Goal: Information Seeking & Learning: Learn about a topic

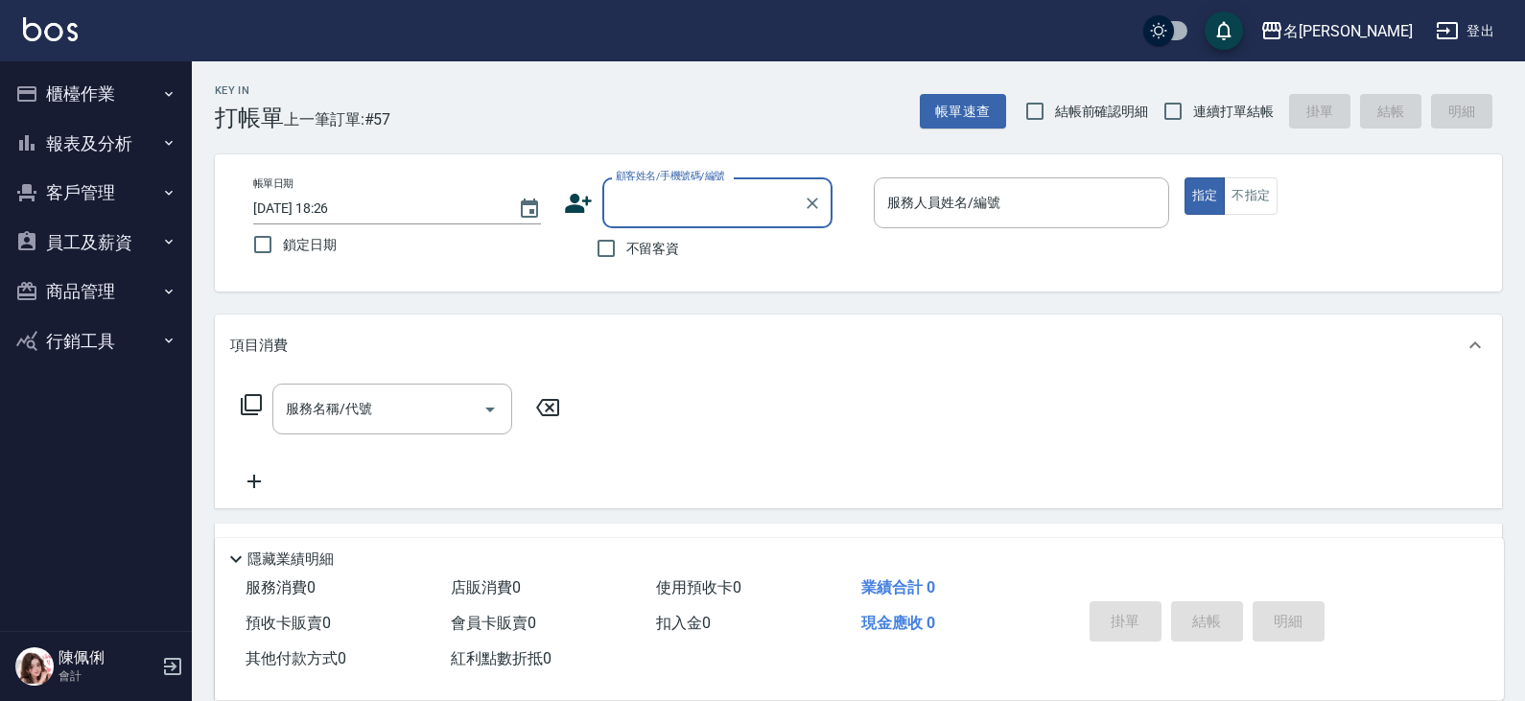
click at [126, 142] on button "報表及分析" at bounding box center [96, 144] width 176 height 50
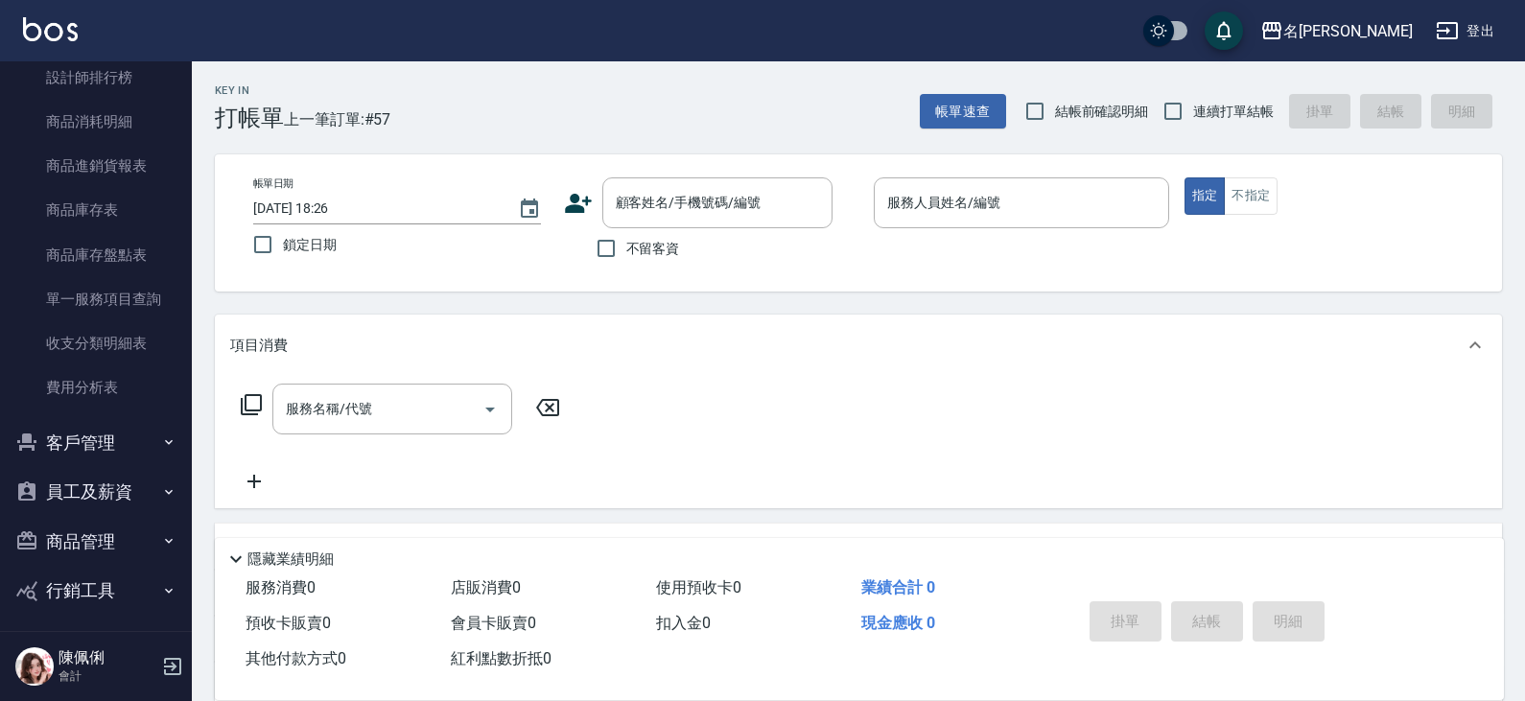
scroll to position [572, 0]
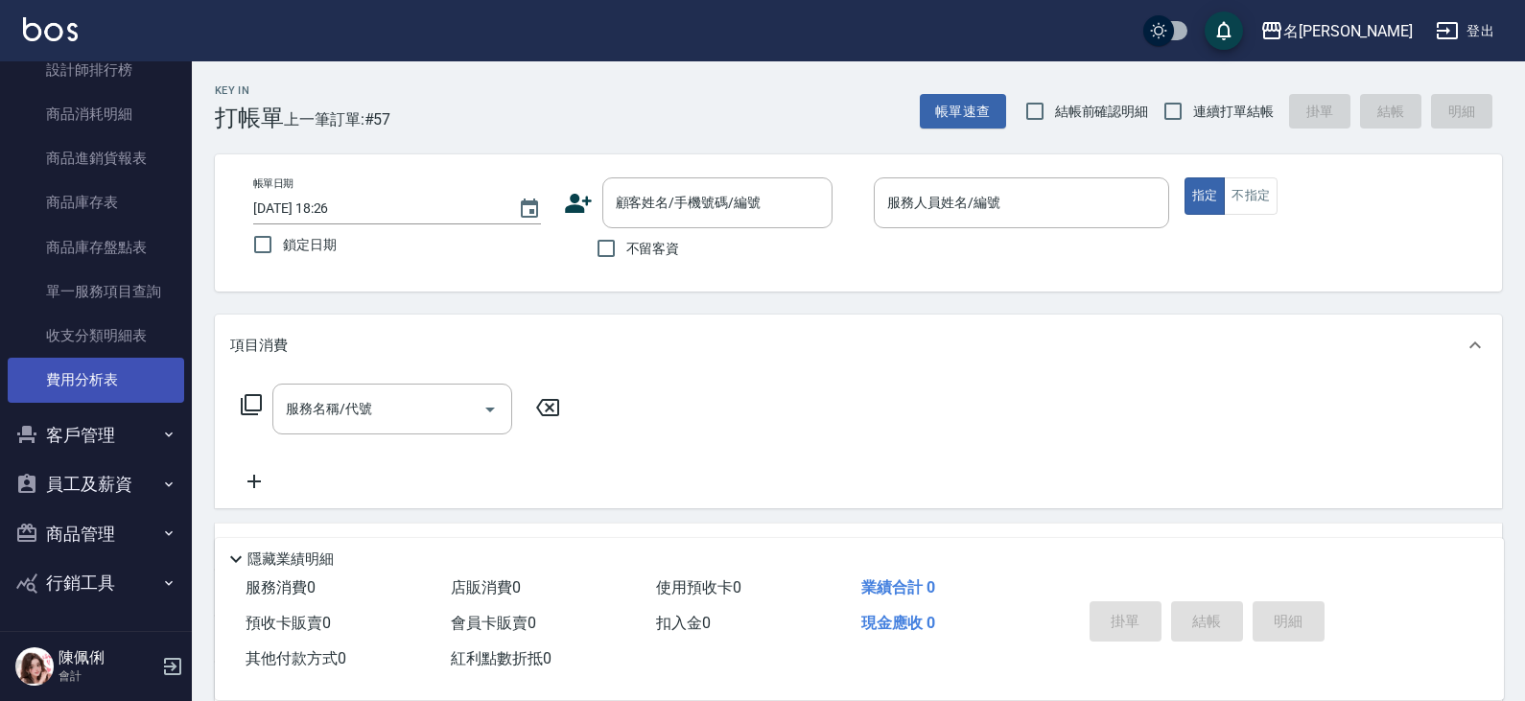
click at [91, 373] on link "費用分析表" at bounding box center [96, 380] width 176 height 44
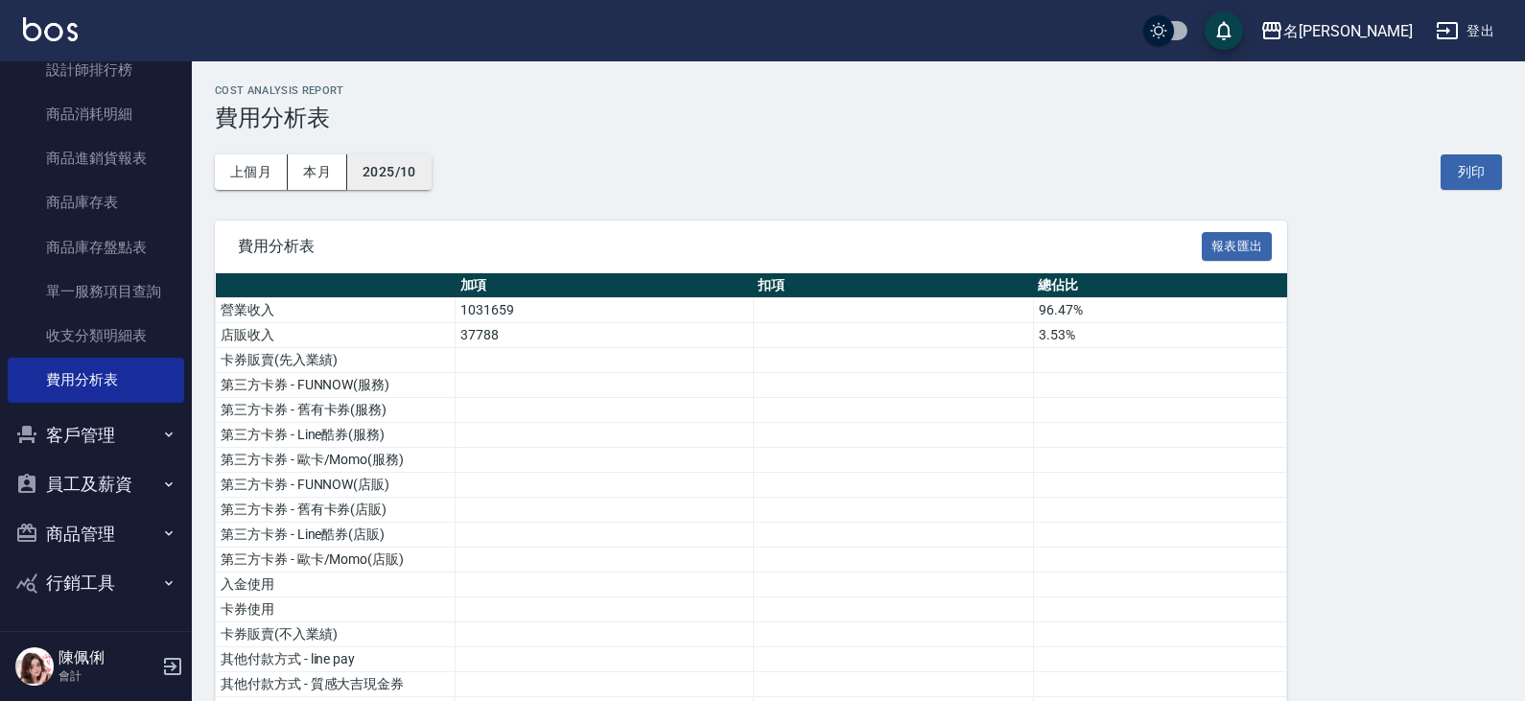
click at [418, 183] on button "2025/10" at bounding box center [389, 171] width 84 height 35
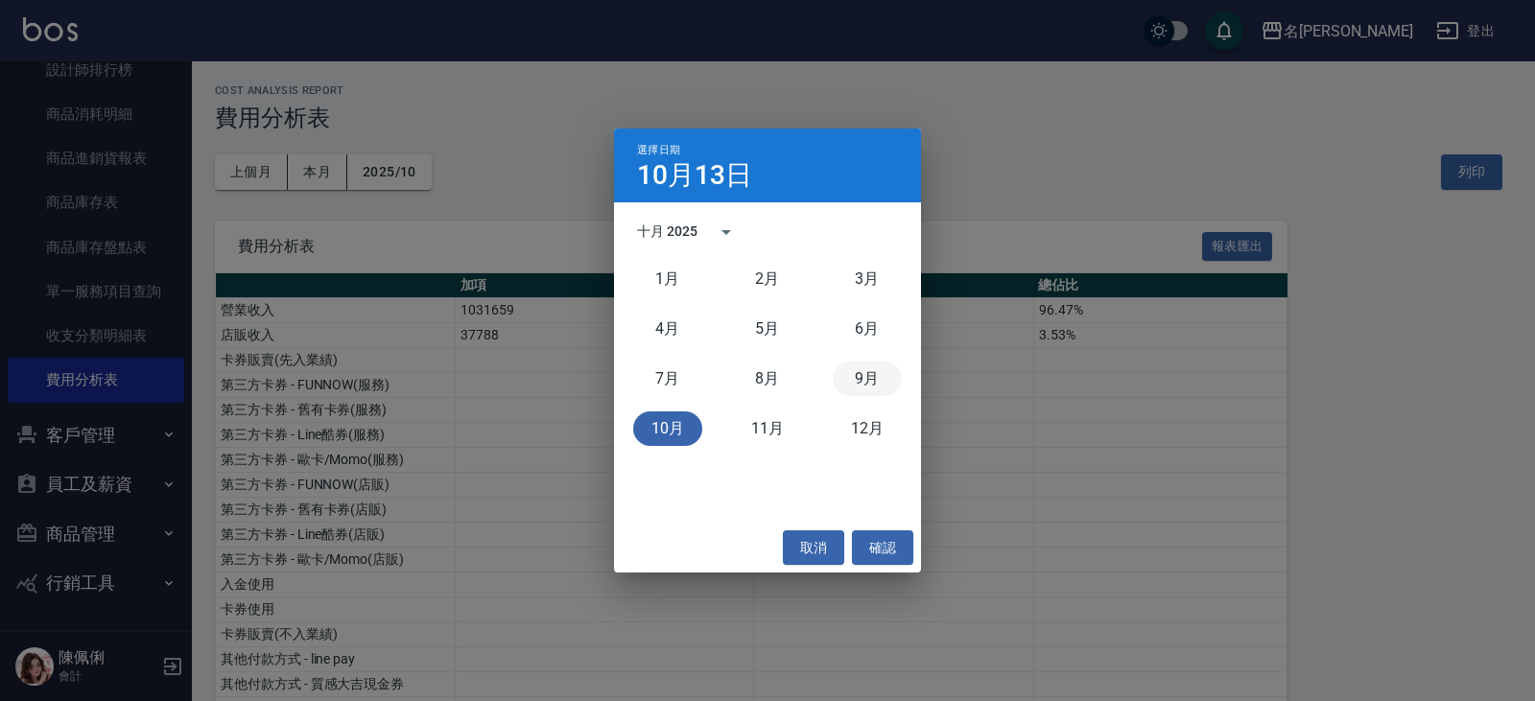
click at [852, 383] on button "9月" at bounding box center [867, 379] width 69 height 35
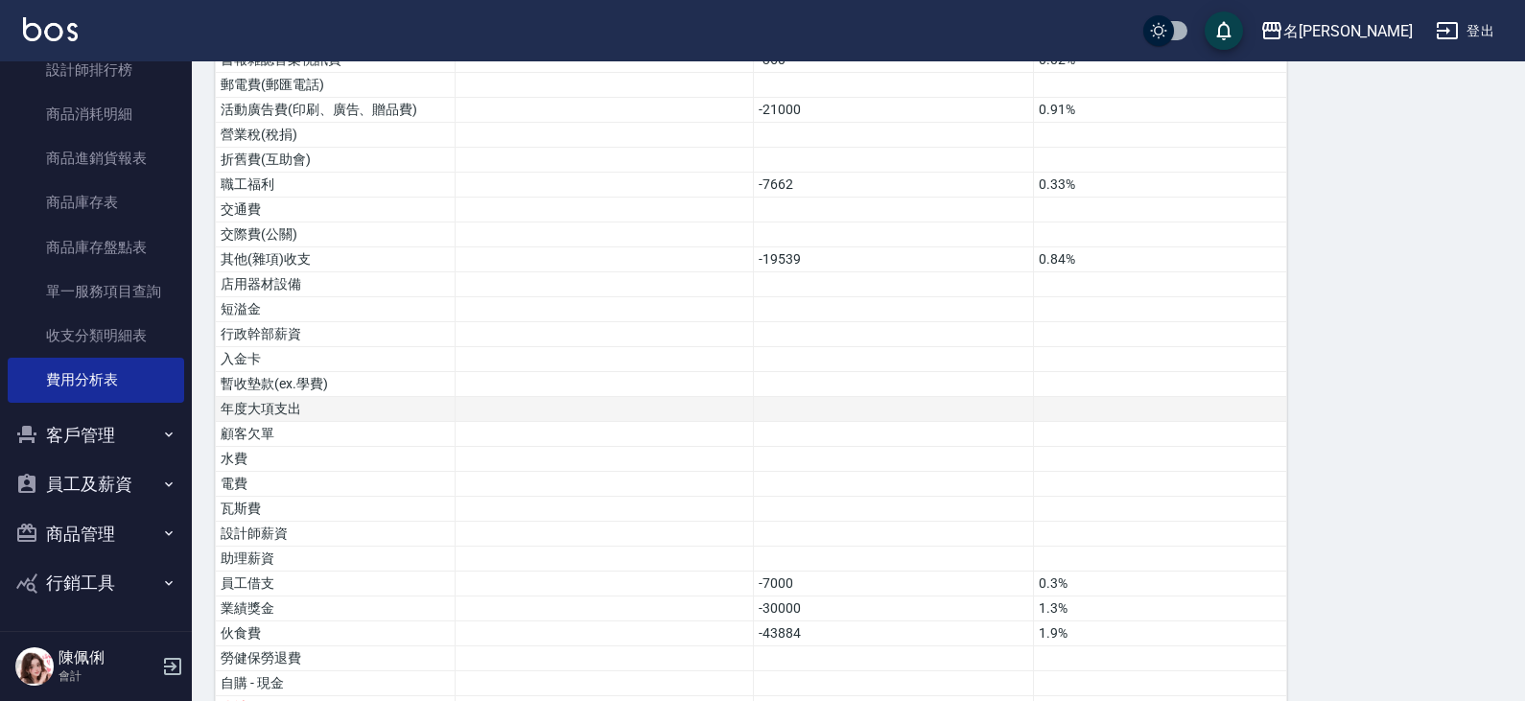
scroll to position [1065, 0]
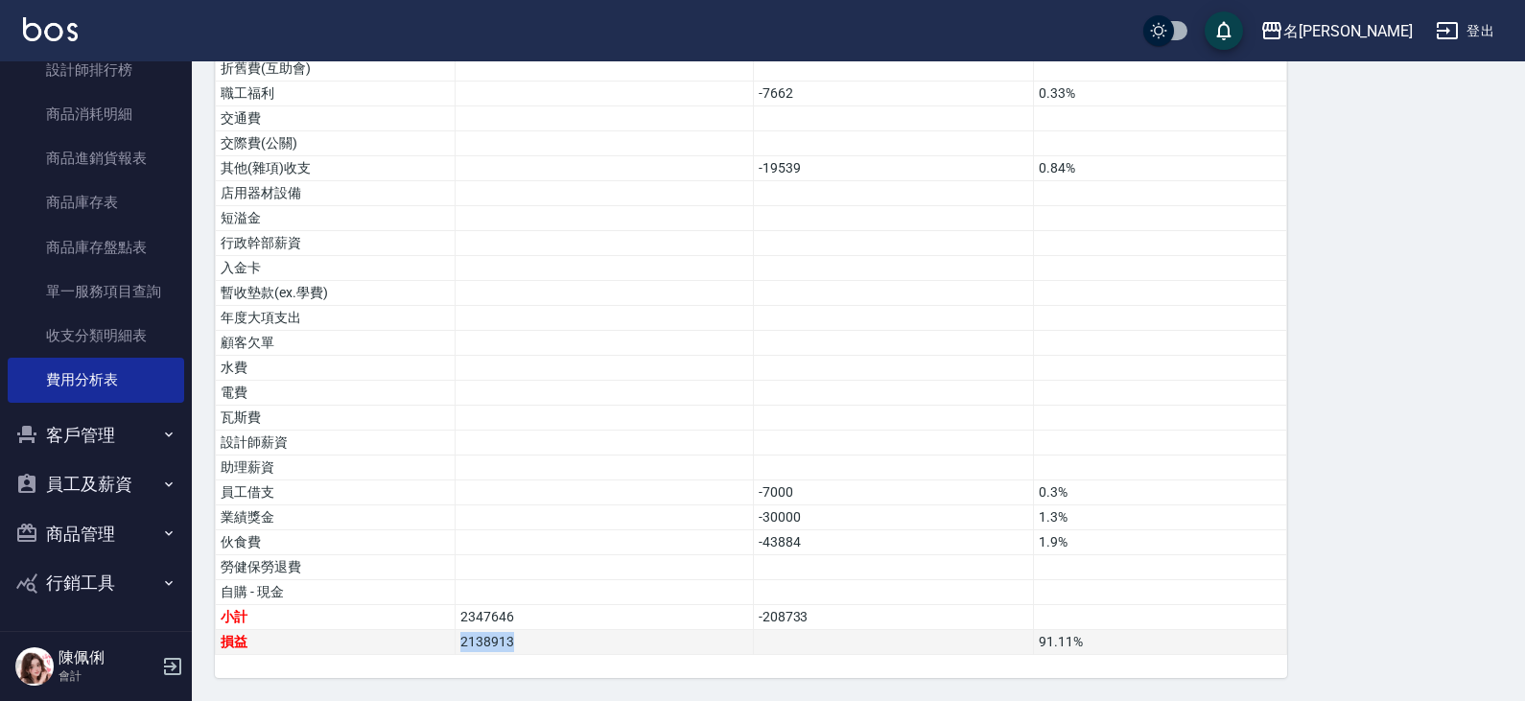
drag, startPoint x: 459, startPoint y: 645, endPoint x: 527, endPoint y: 644, distance: 67.1
click at [527, 644] on td "2138913" at bounding box center [605, 642] width 298 height 25
copy td "2138913"
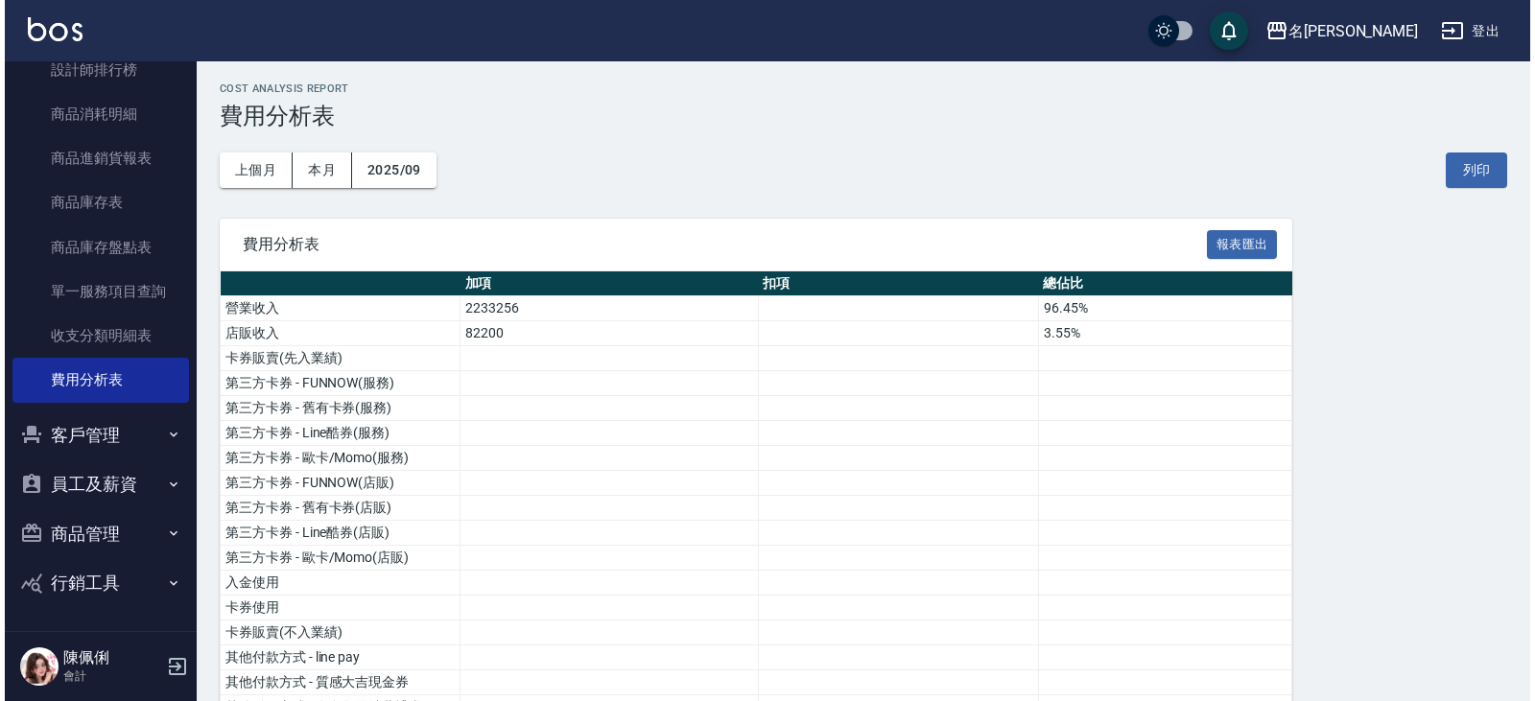
scroll to position [0, 0]
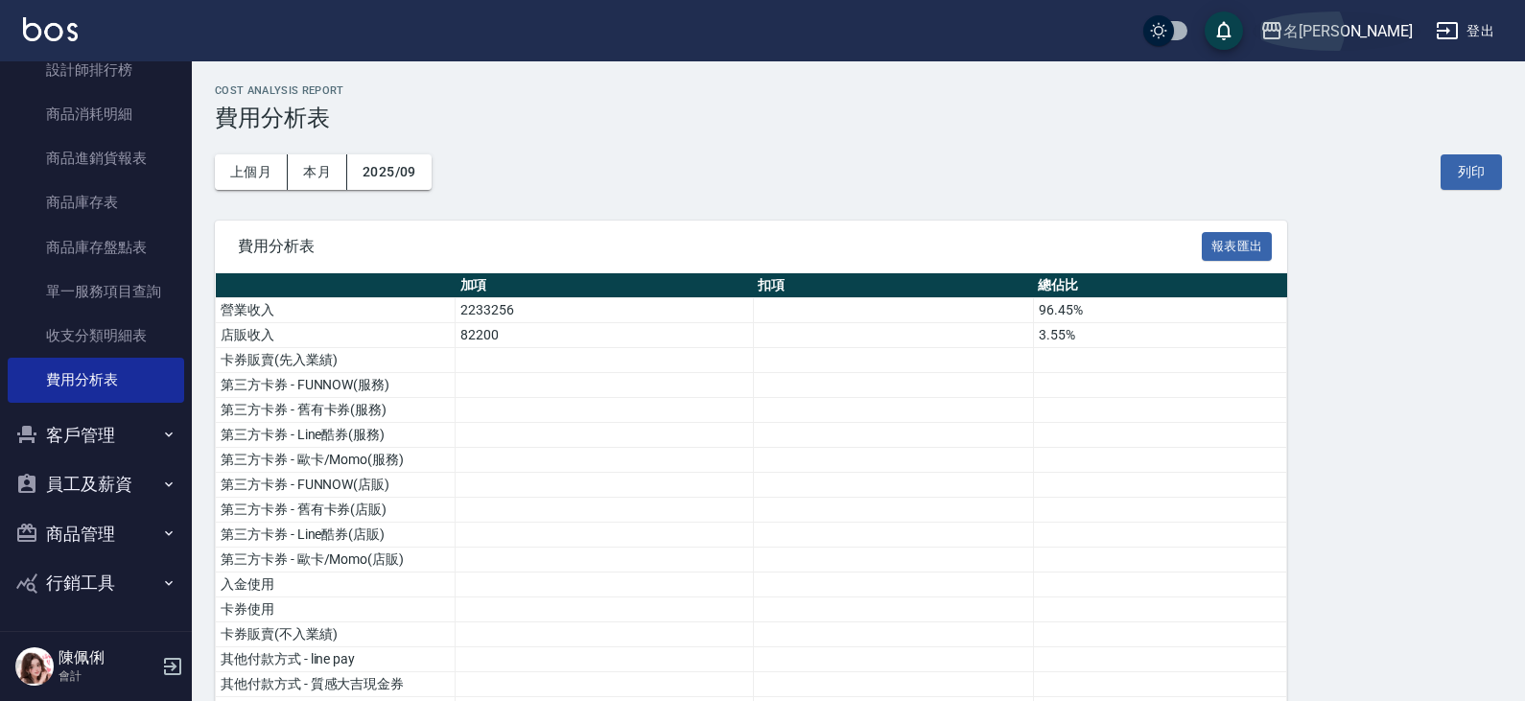
click at [1375, 29] on div "名[PERSON_NAME]" at bounding box center [1347, 31] width 129 height 24
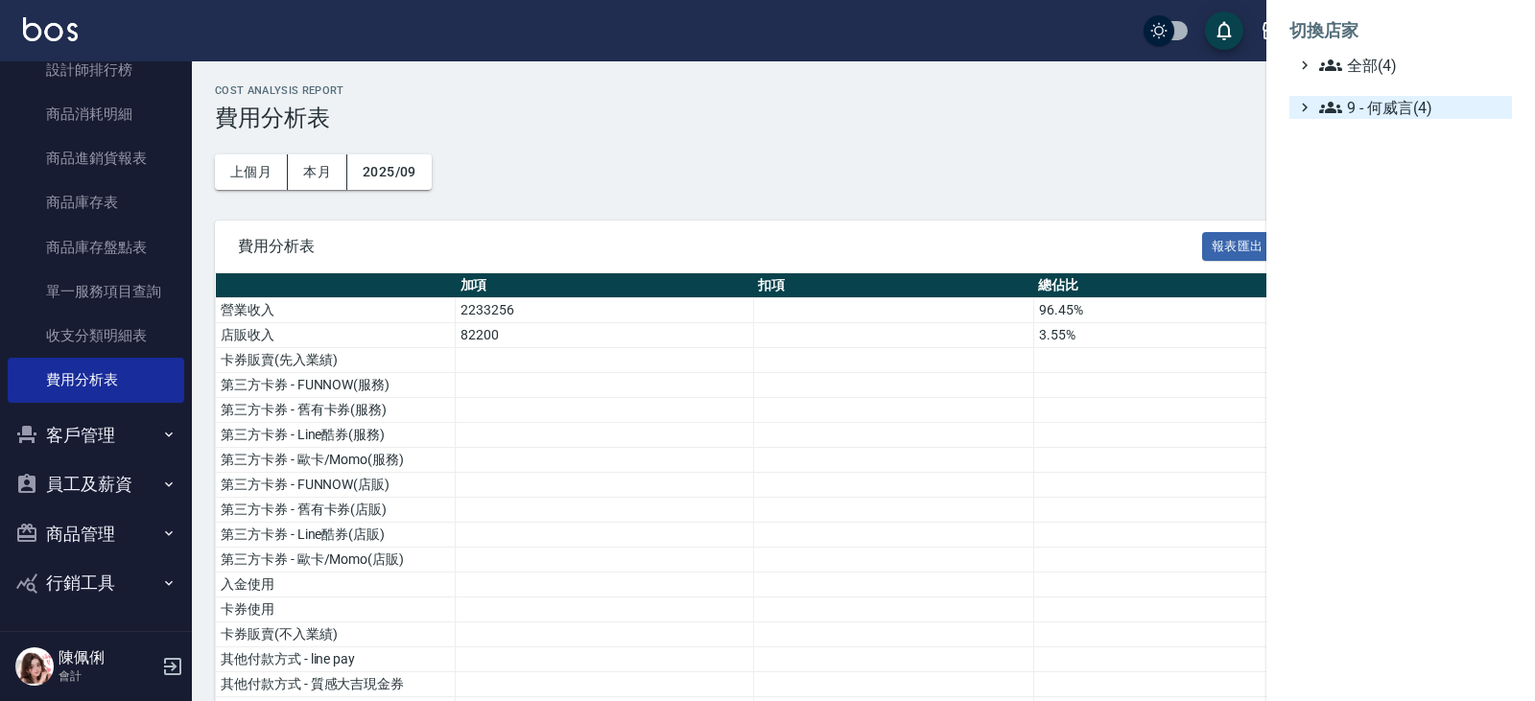
click at [1375, 114] on span "9 - 何威言(4)" at bounding box center [1411, 107] width 185 height 23
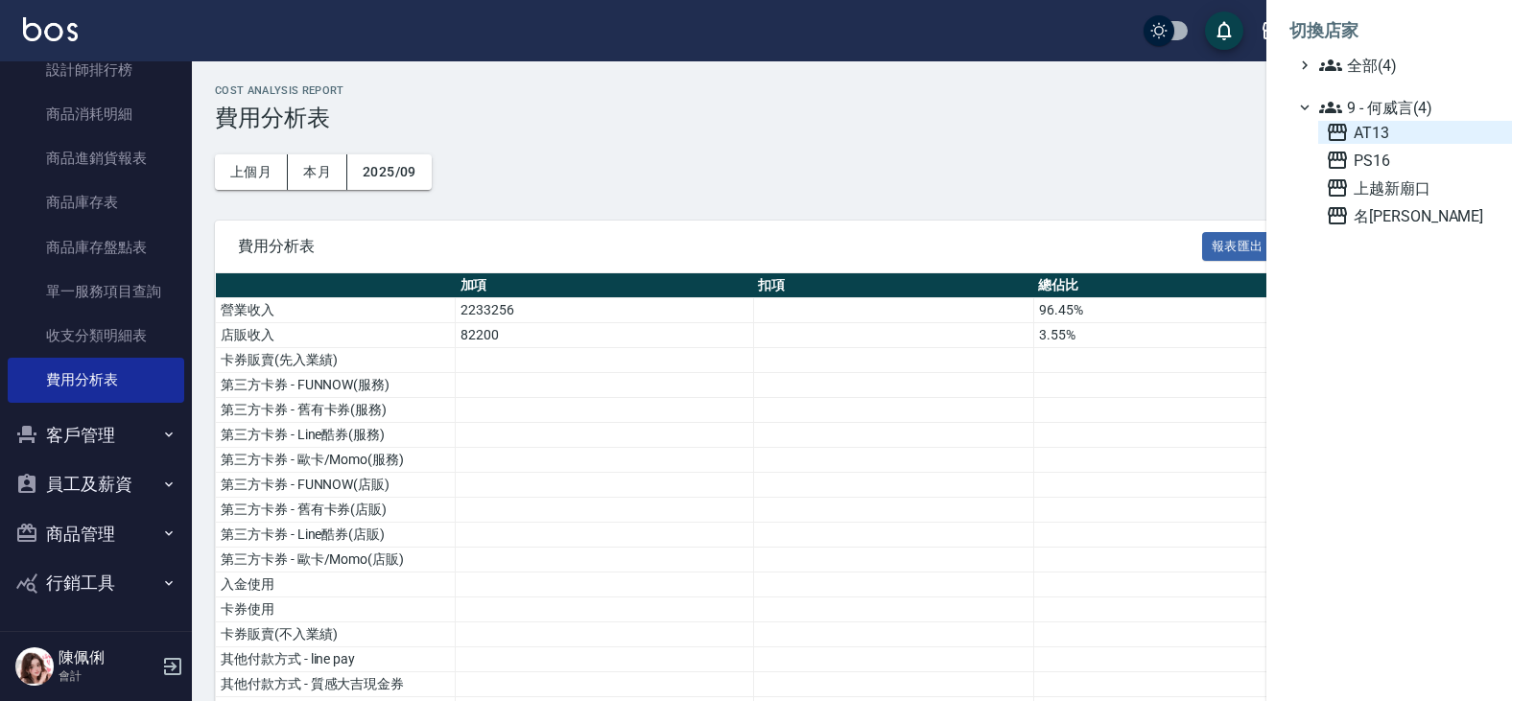
click at [1386, 129] on span "AT13" at bounding box center [1415, 132] width 178 height 23
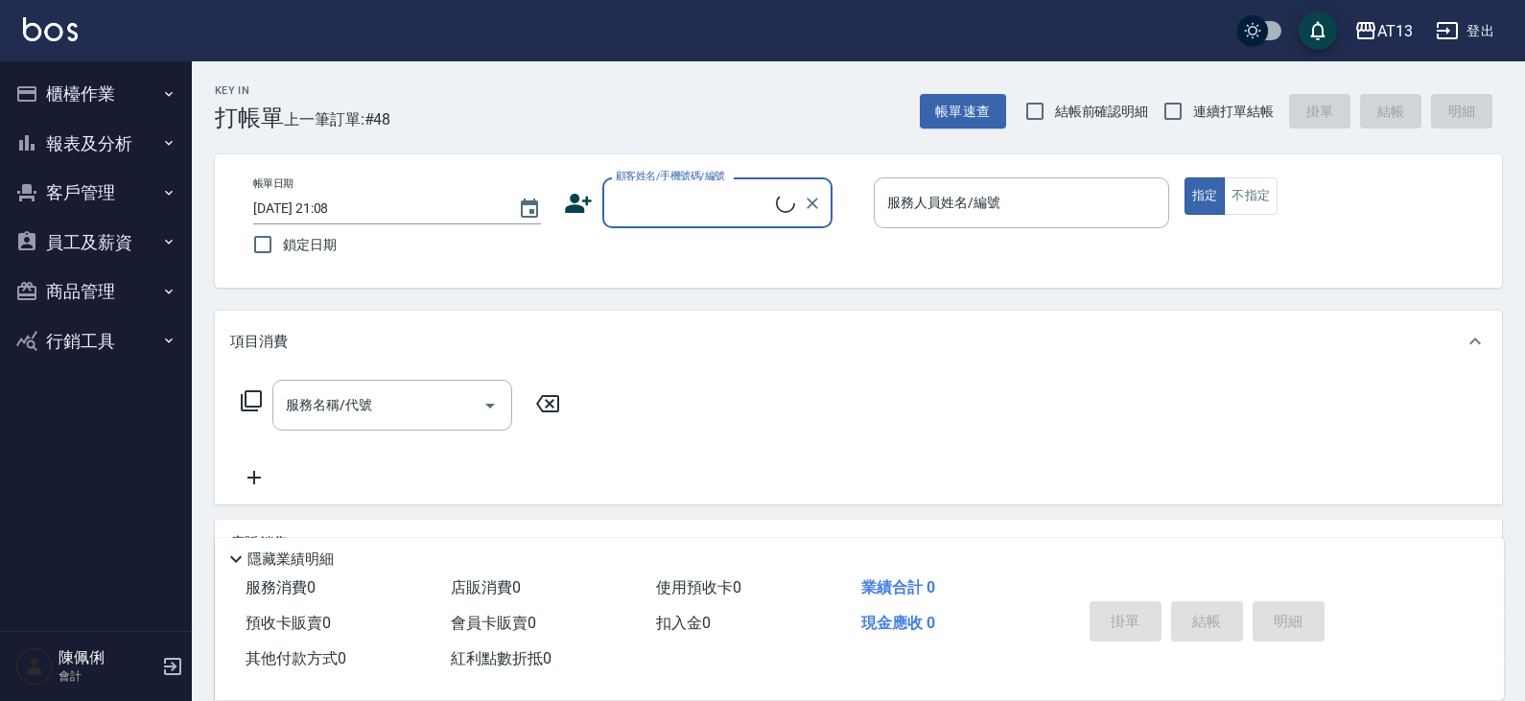
click at [124, 139] on button "報表及分析" at bounding box center [96, 144] width 176 height 50
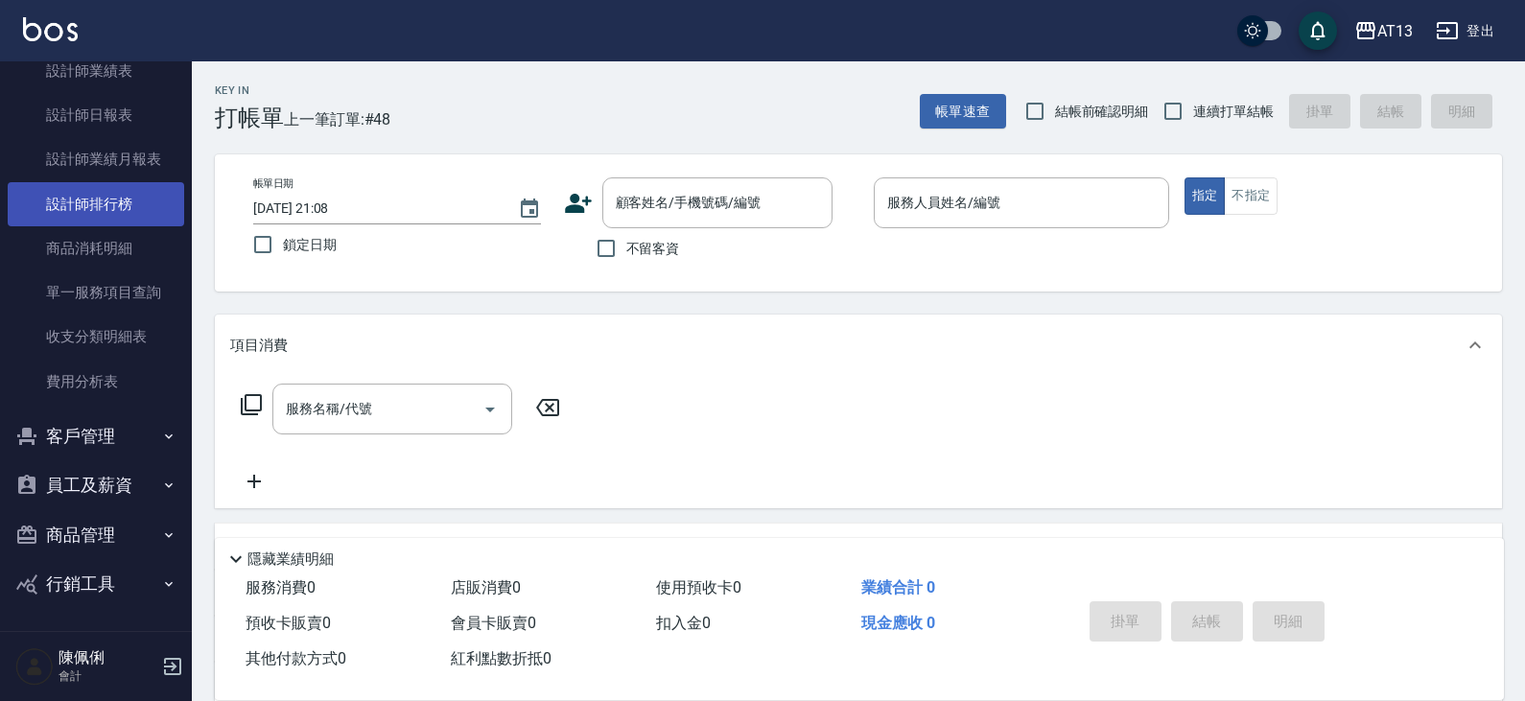
scroll to position [438, 0]
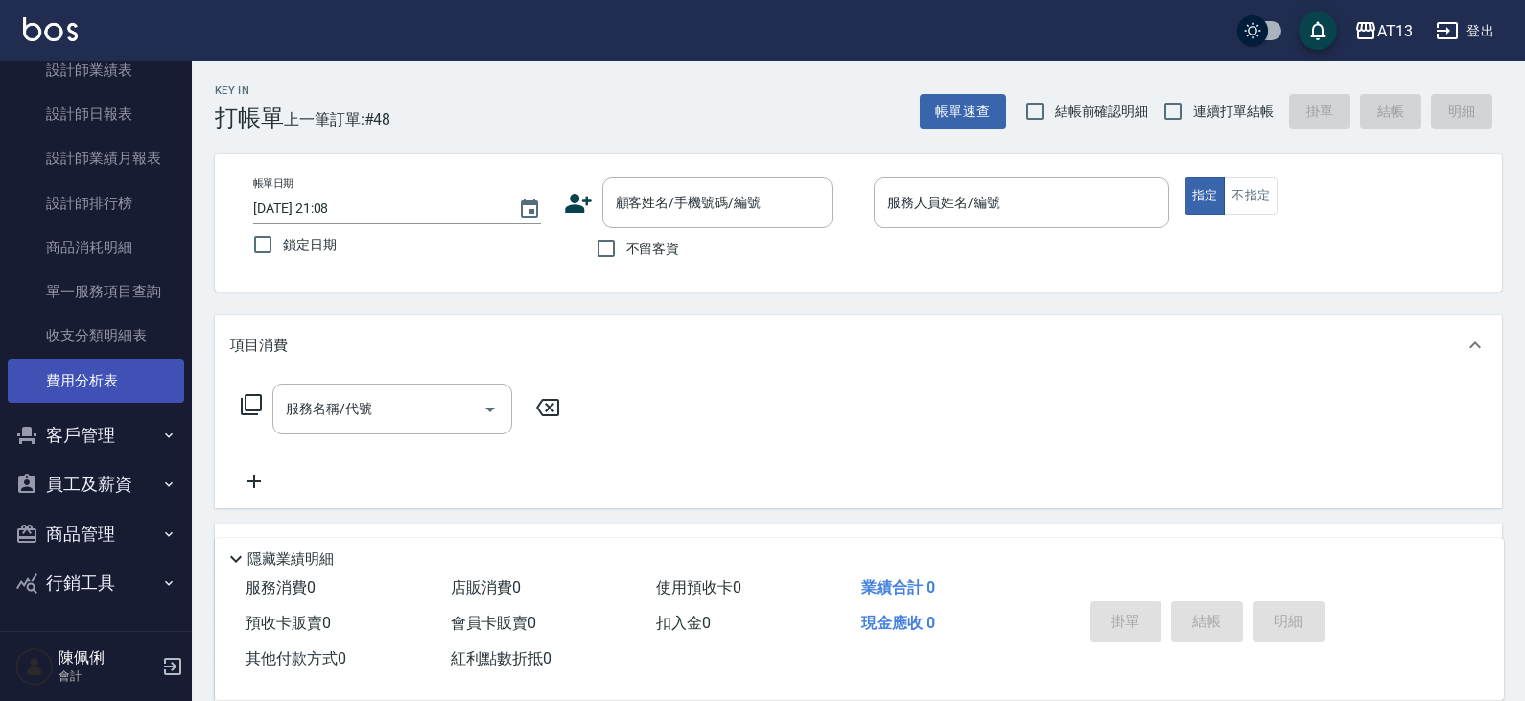
click at [85, 384] on link "費用分析表" at bounding box center [96, 381] width 176 height 44
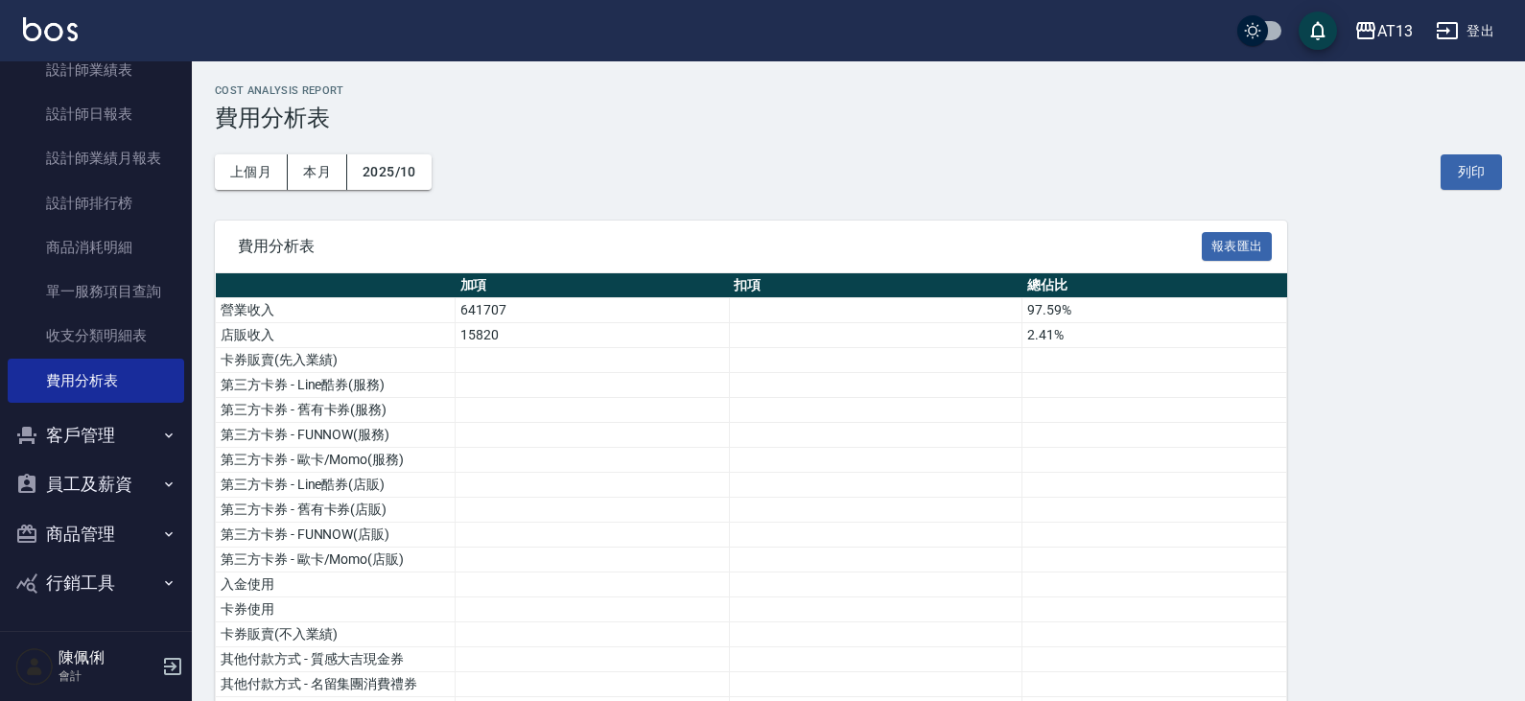
click at [387, 165] on button "2025/10" at bounding box center [389, 171] width 84 height 35
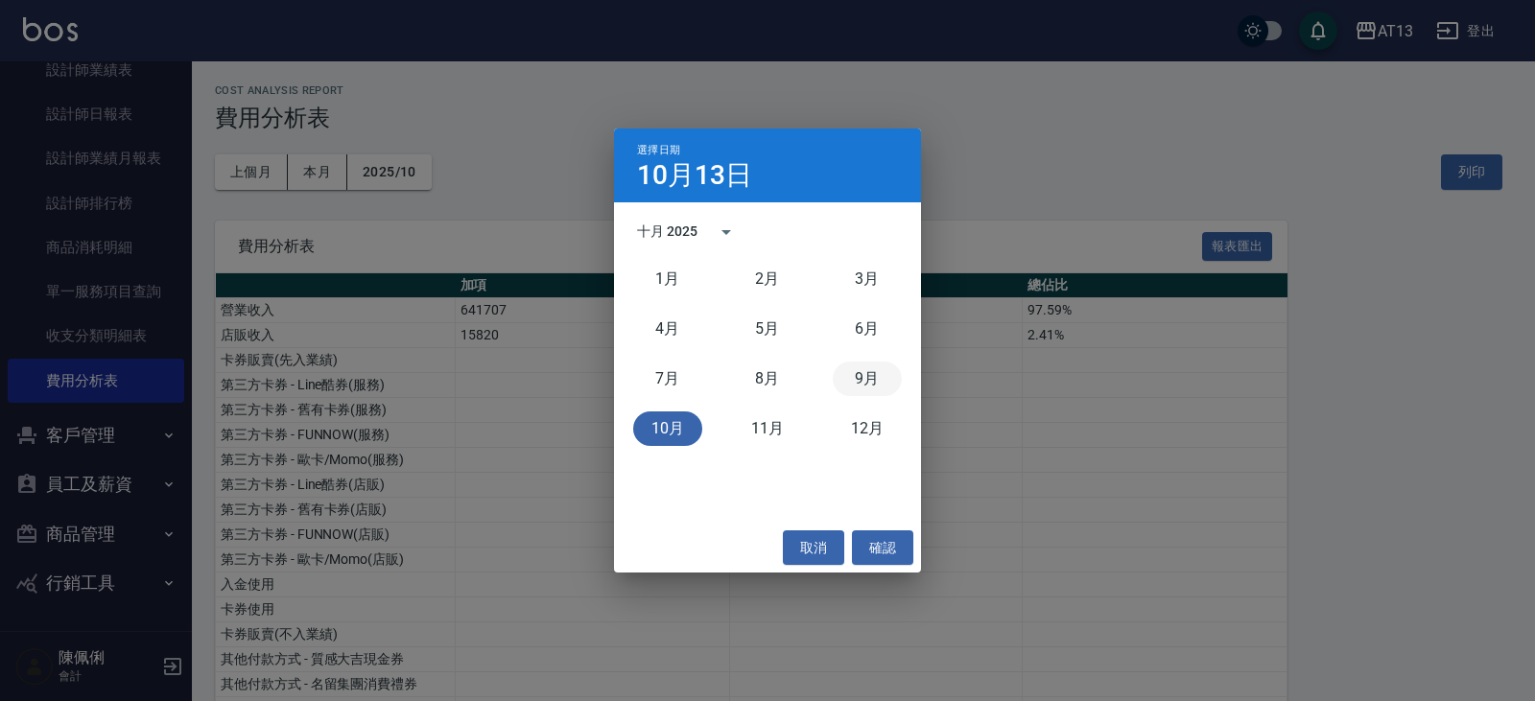
click at [882, 372] on button "9月" at bounding box center [867, 379] width 69 height 35
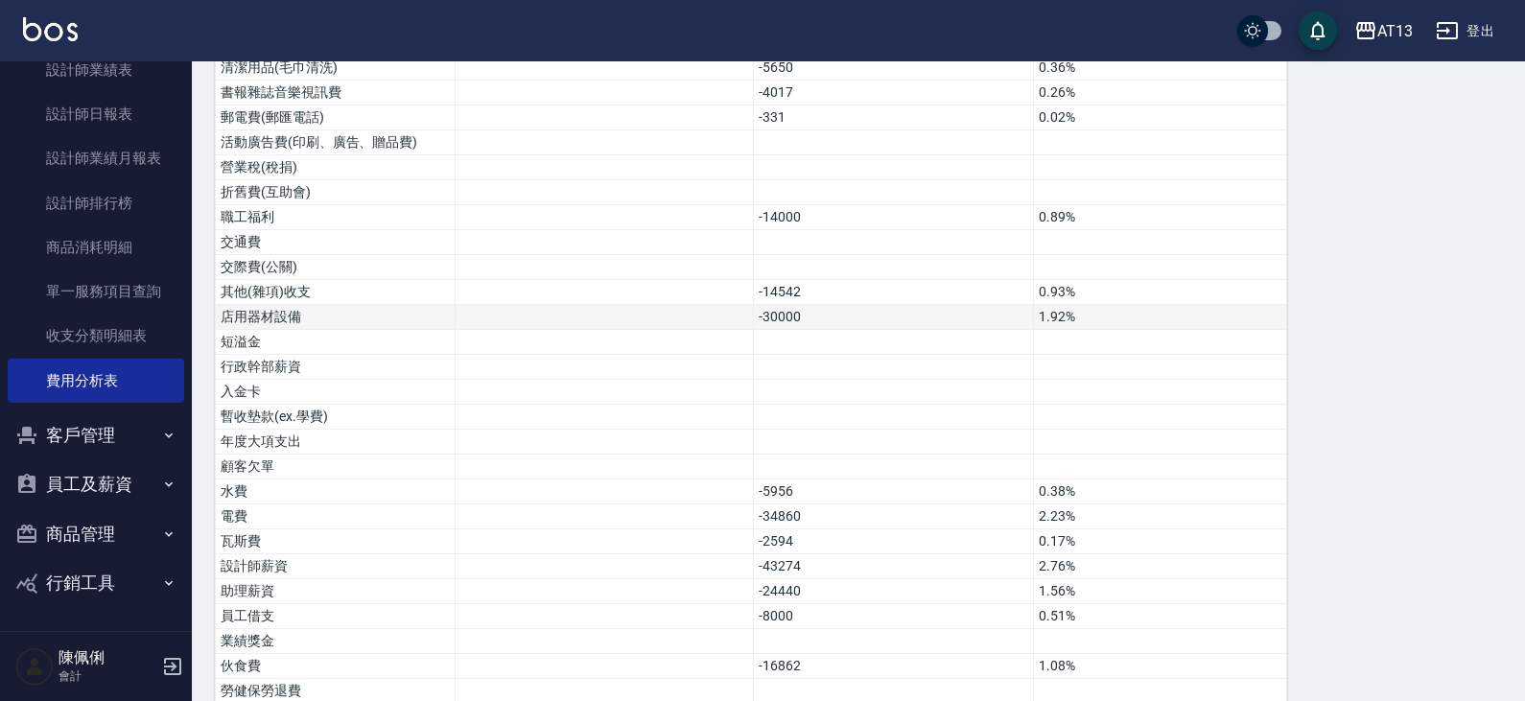
scroll to position [1040, 0]
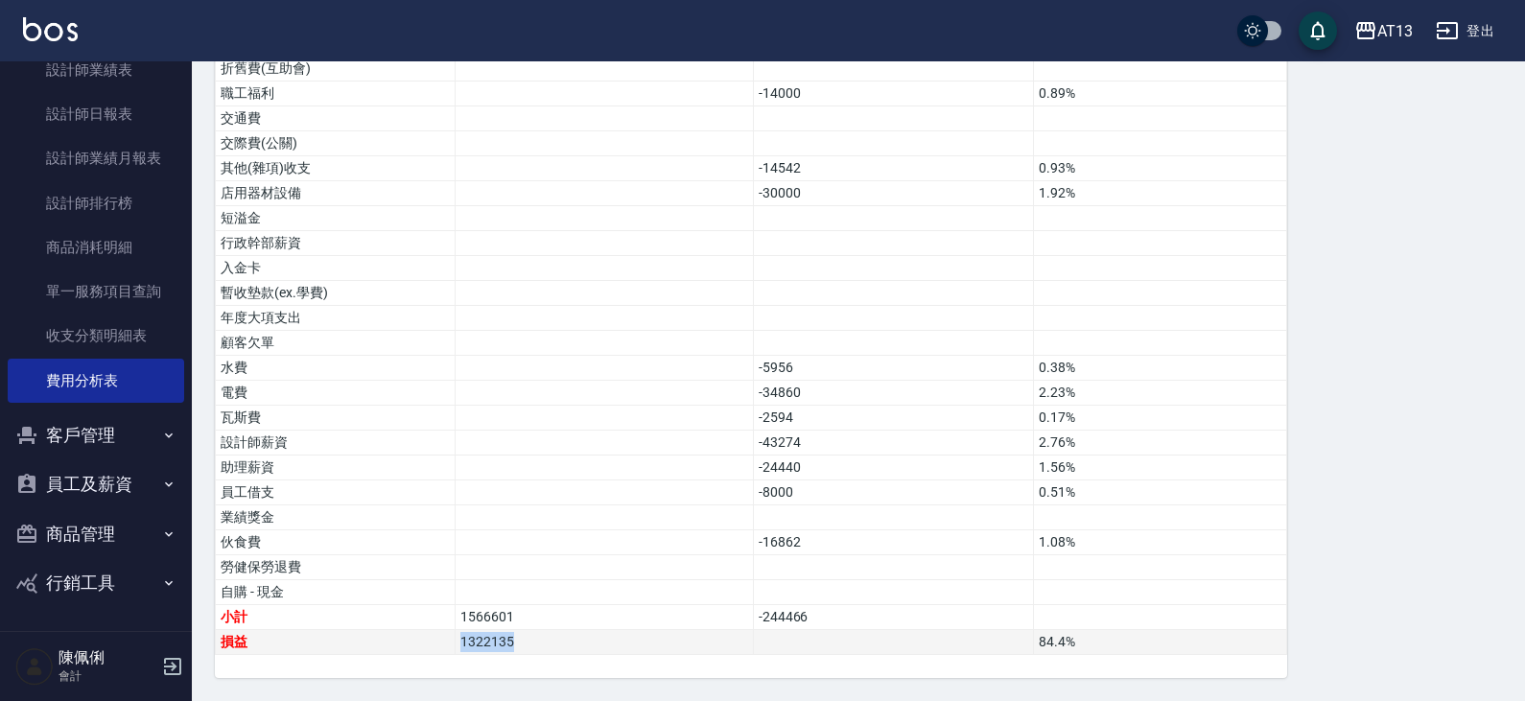
drag, startPoint x: 521, startPoint y: 644, endPoint x: 460, endPoint y: 654, distance: 61.3
click at [460, 654] on td "1322135" at bounding box center [605, 642] width 298 height 25
copy td "1322135"
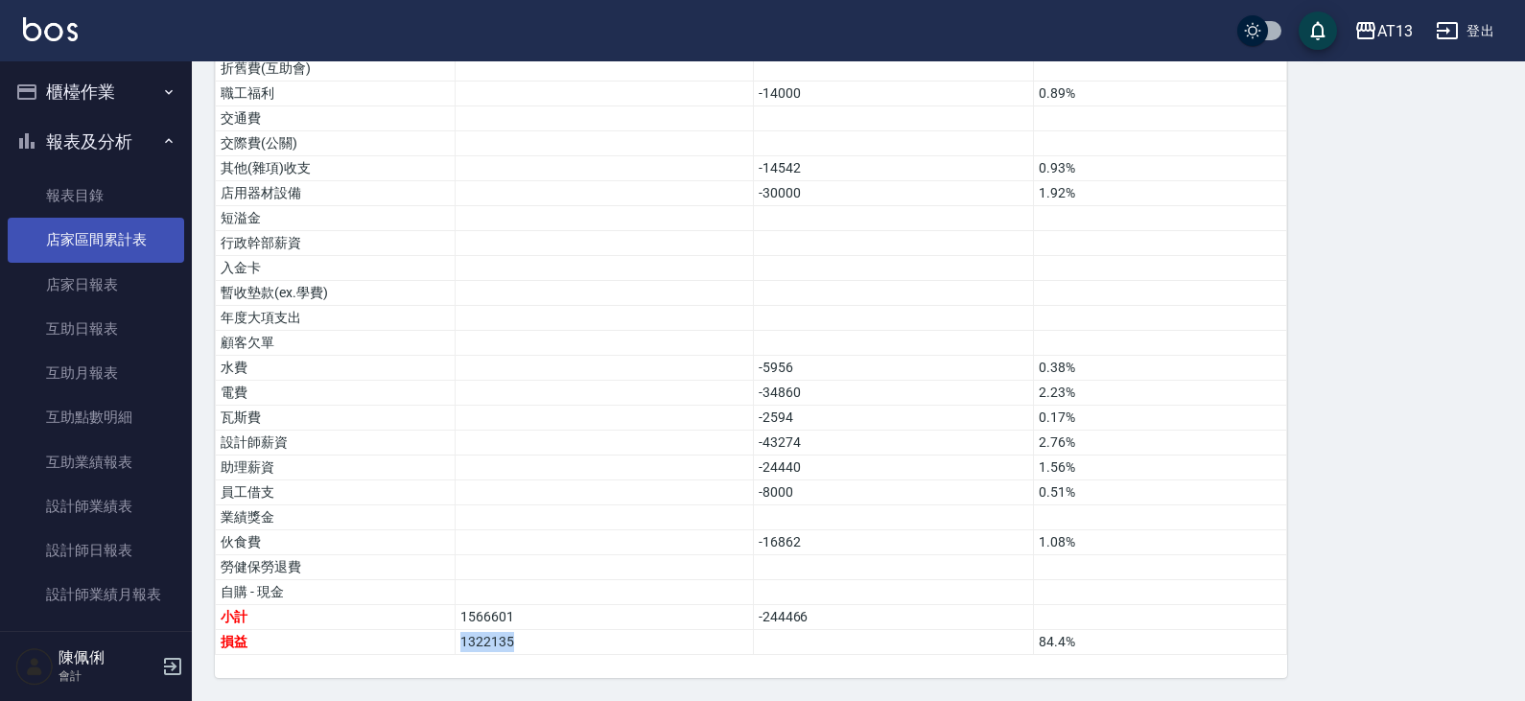
scroll to position [0, 0]
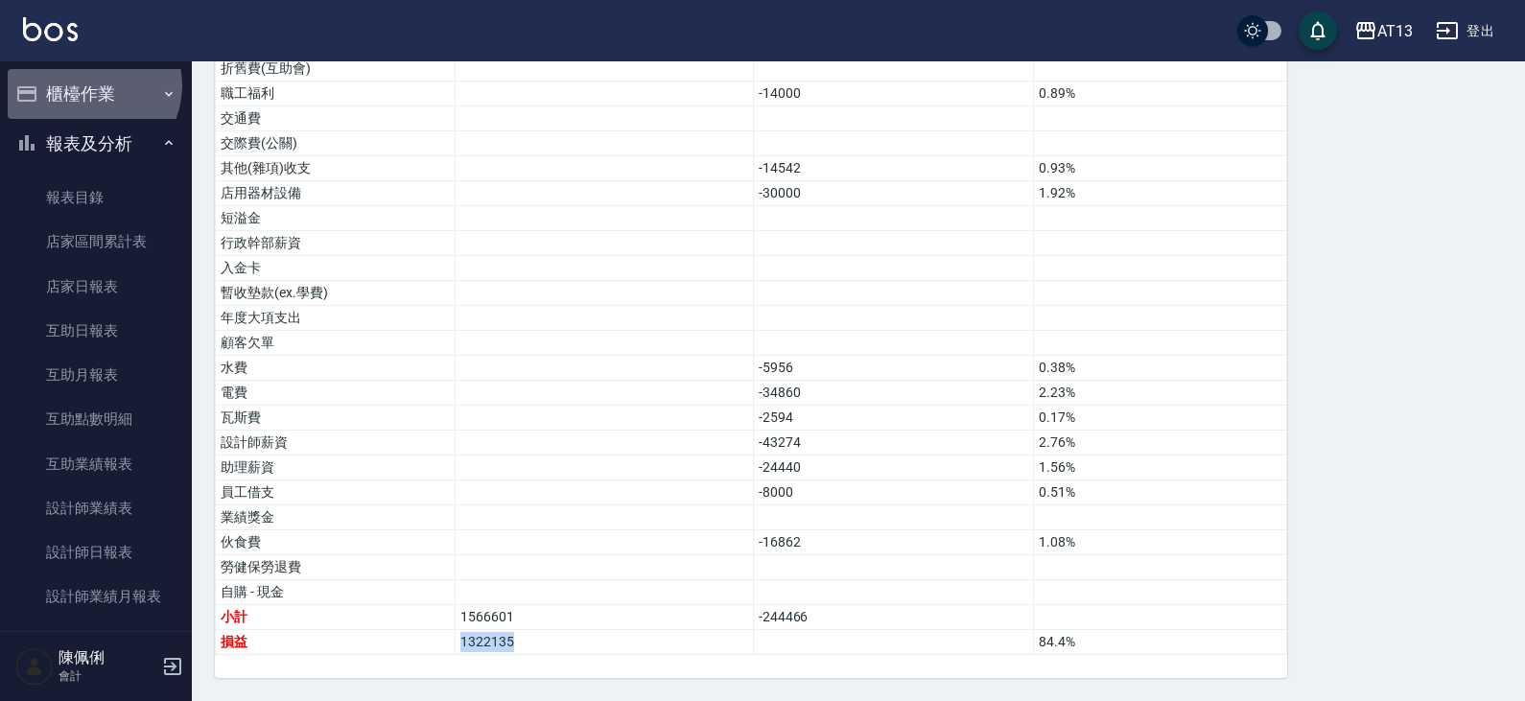
click at [89, 85] on button "櫃檯作業" at bounding box center [96, 94] width 176 height 50
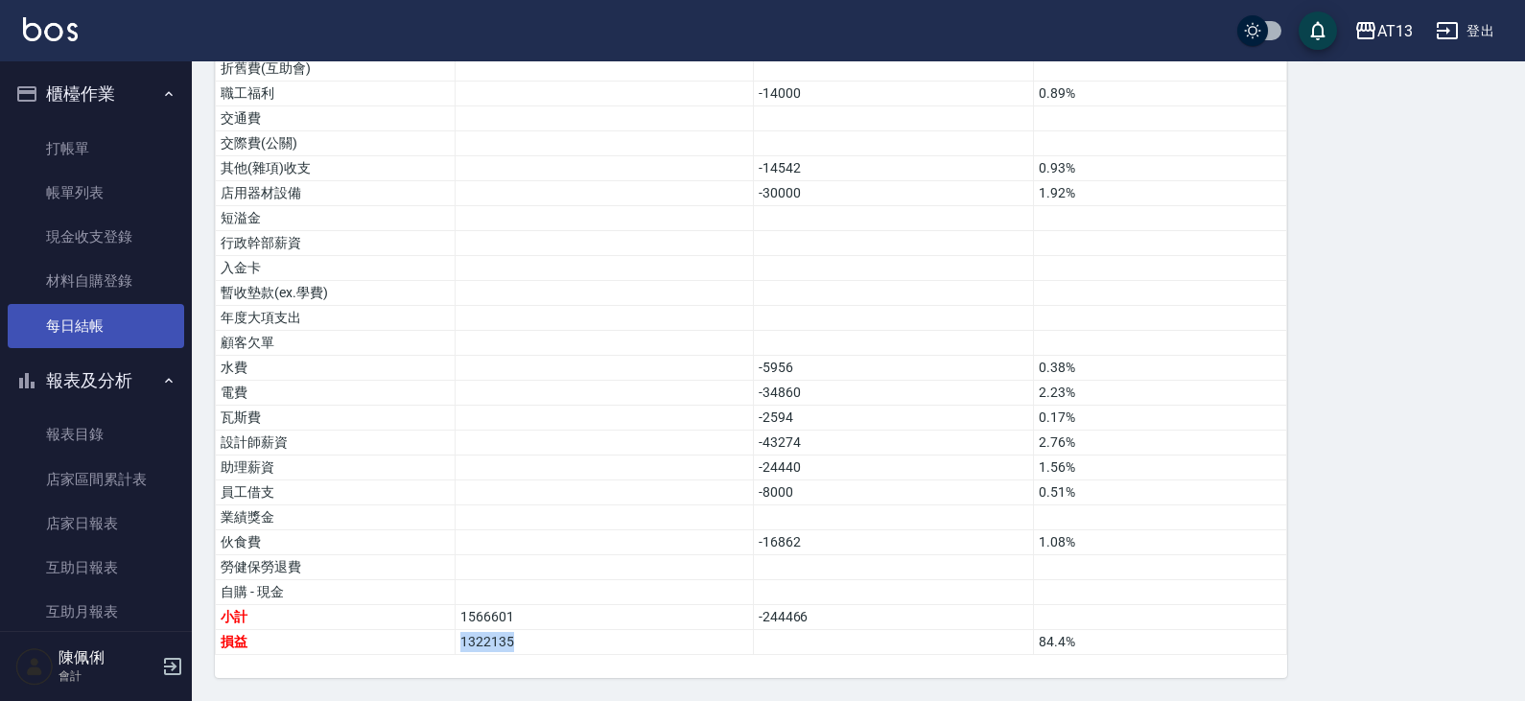
click at [96, 322] on link "每日結帳" at bounding box center [96, 326] width 176 height 44
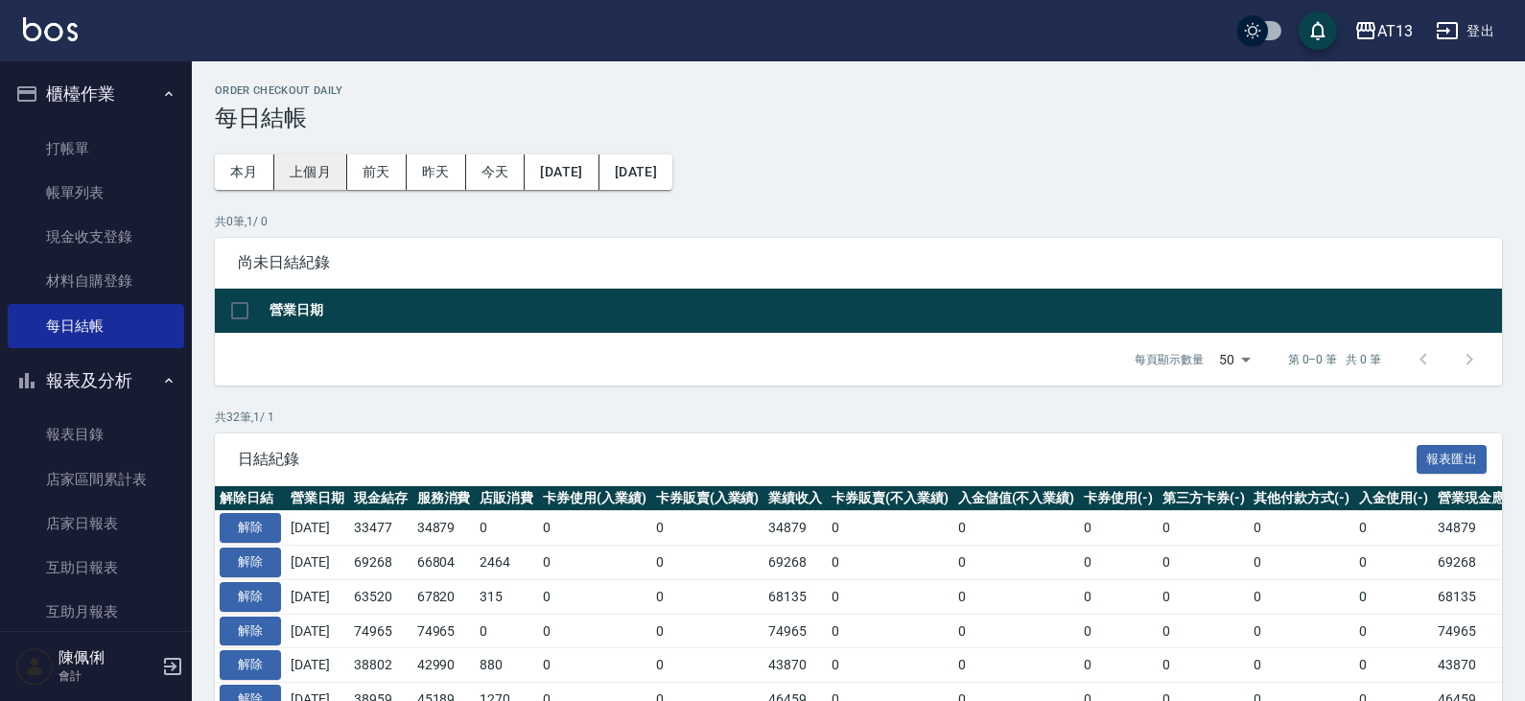
click at [305, 168] on button "上個月" at bounding box center [310, 171] width 73 height 35
click at [665, 184] on button "2025/09/30" at bounding box center [635, 171] width 73 height 35
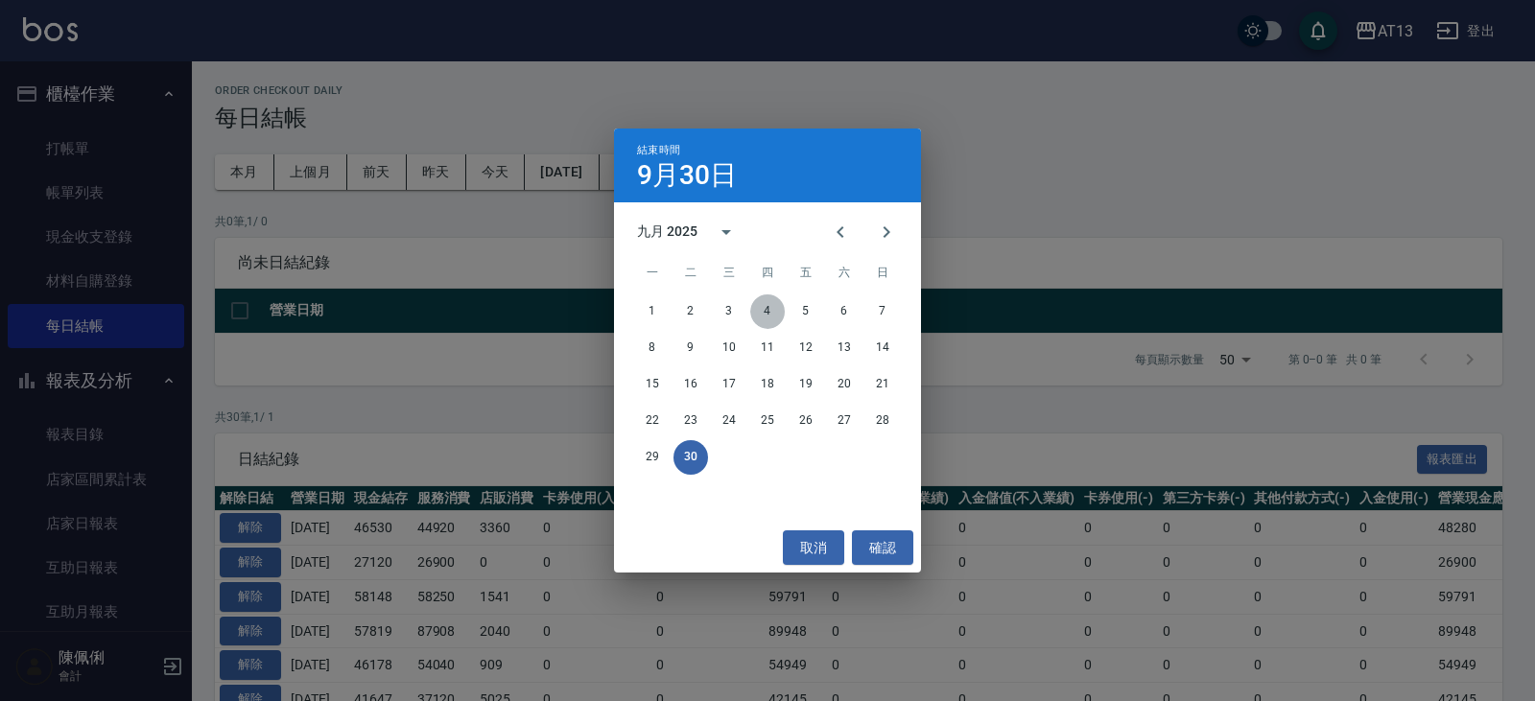
click at [772, 307] on button "4" at bounding box center [767, 311] width 35 height 35
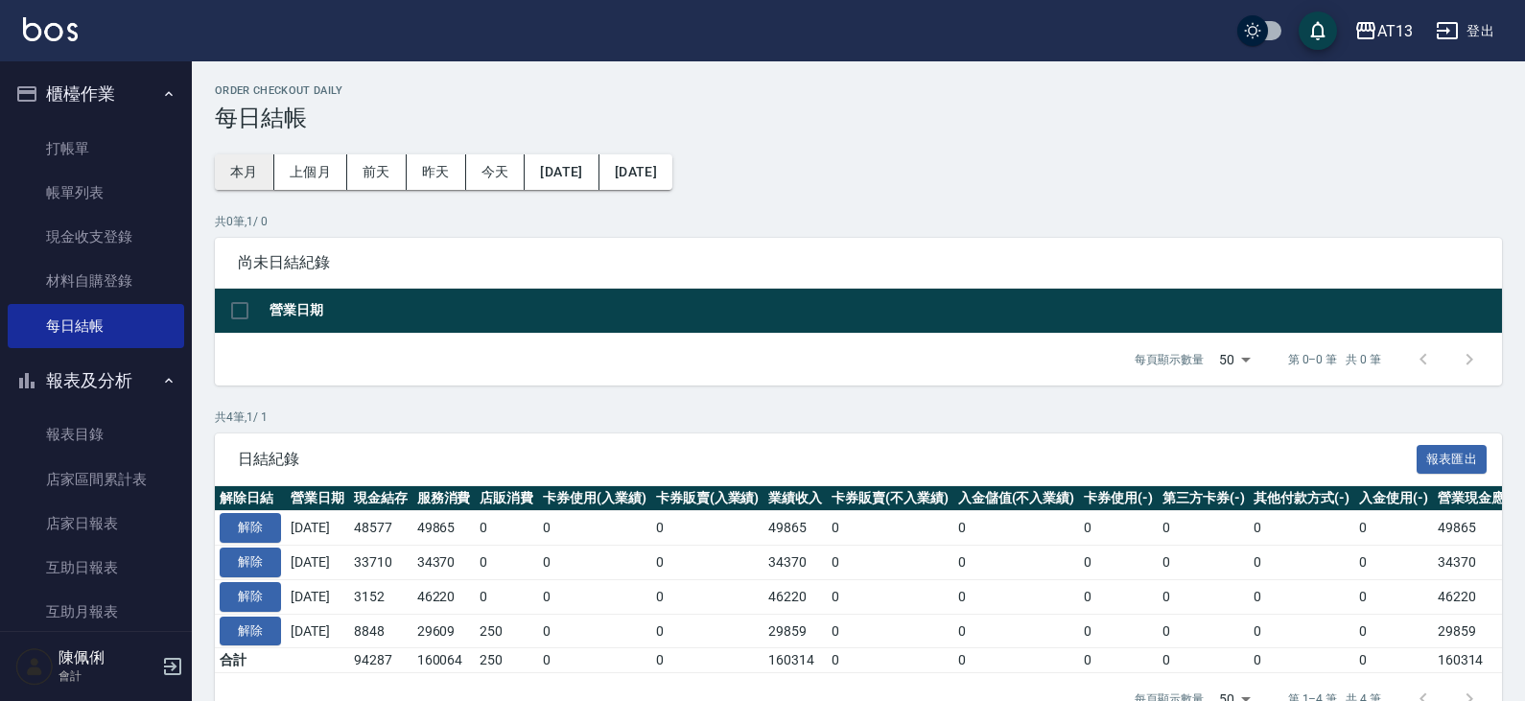
click at [259, 168] on button "本月" at bounding box center [244, 171] width 59 height 35
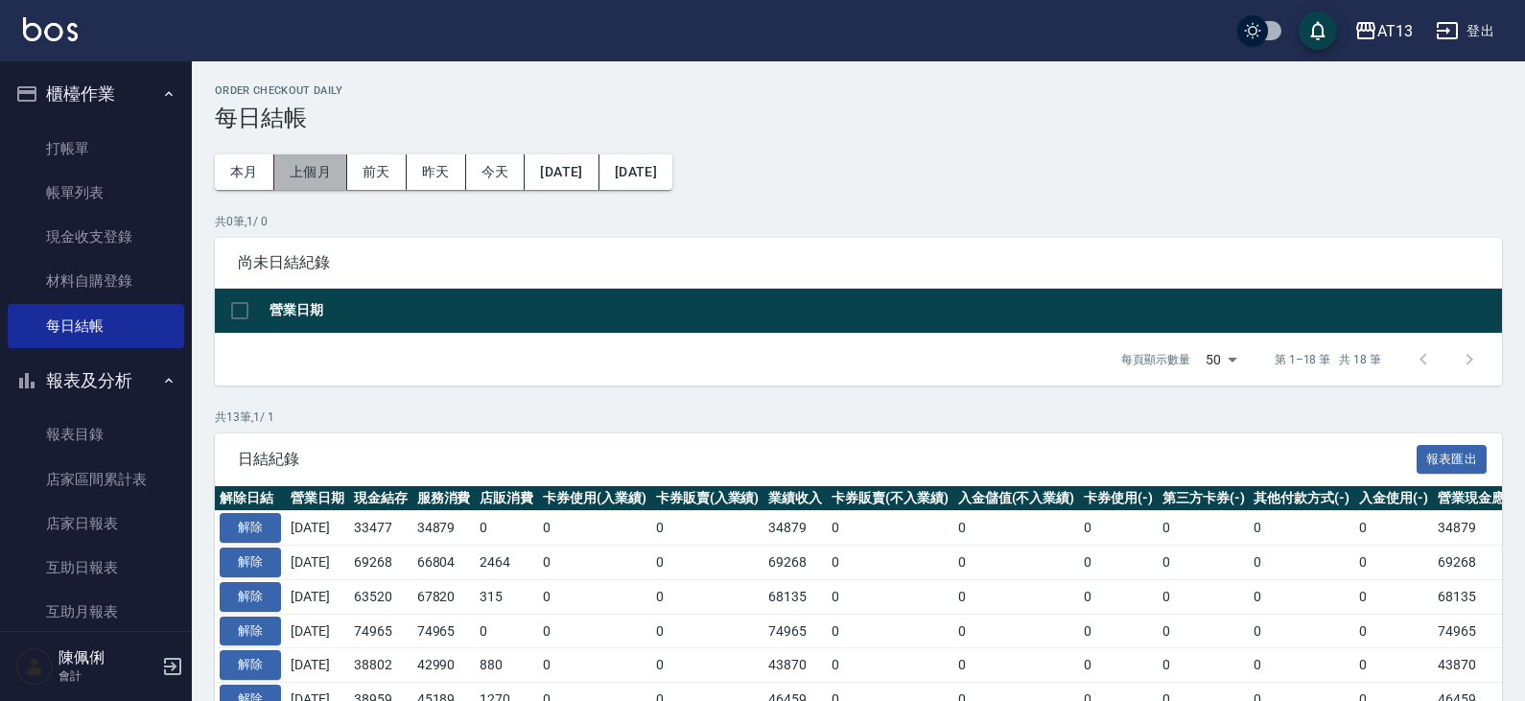
click at [281, 174] on button "上個月" at bounding box center [310, 171] width 73 height 35
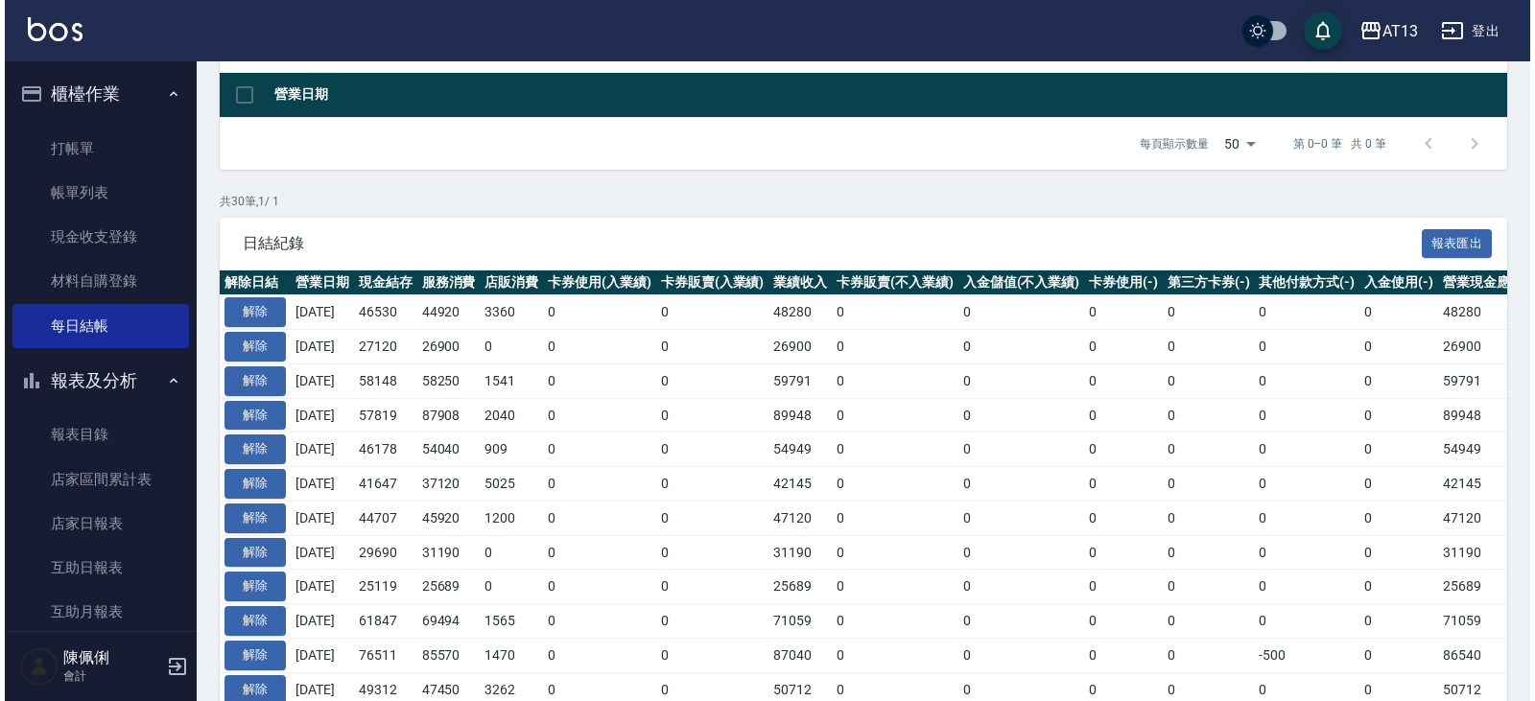
scroll to position [90, 0]
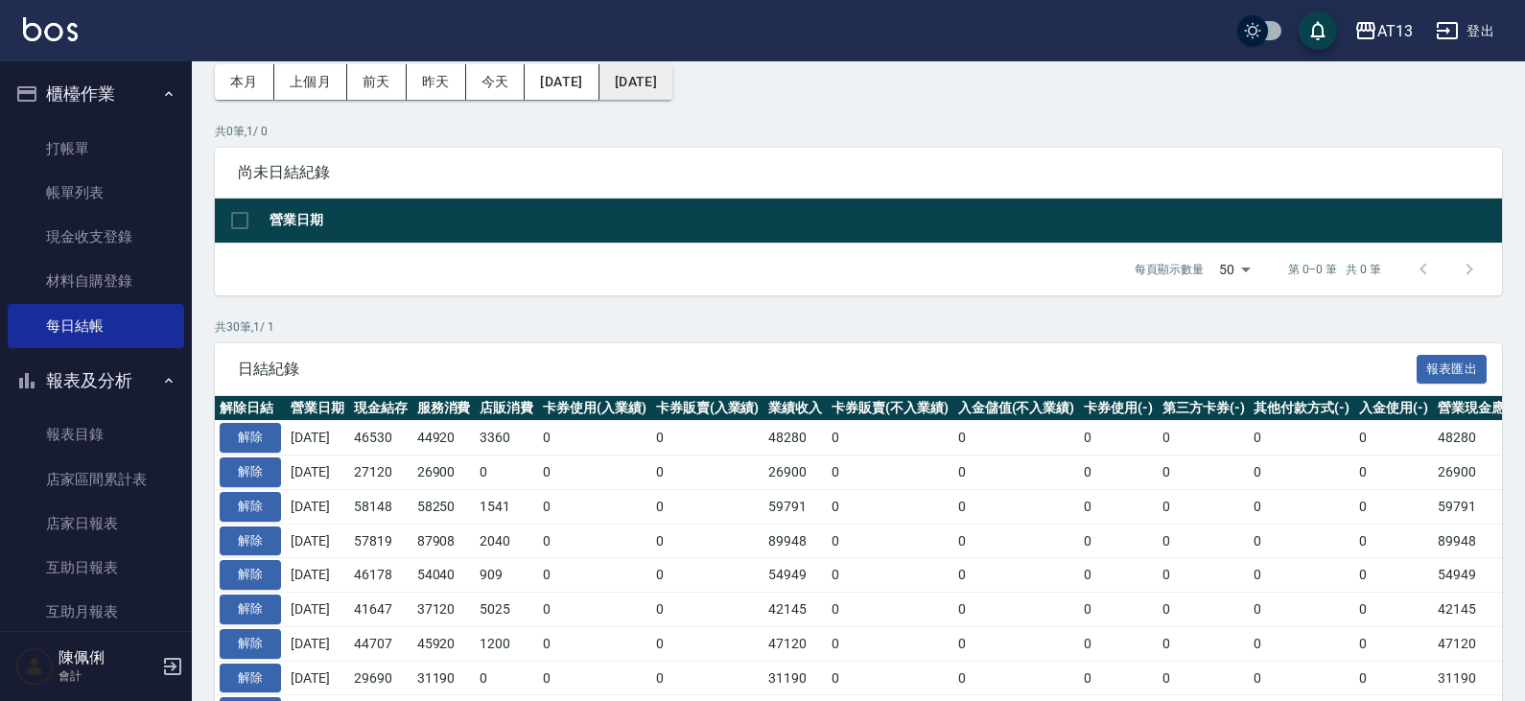
click at [672, 89] on button "[DATE]" at bounding box center [635, 81] width 73 height 35
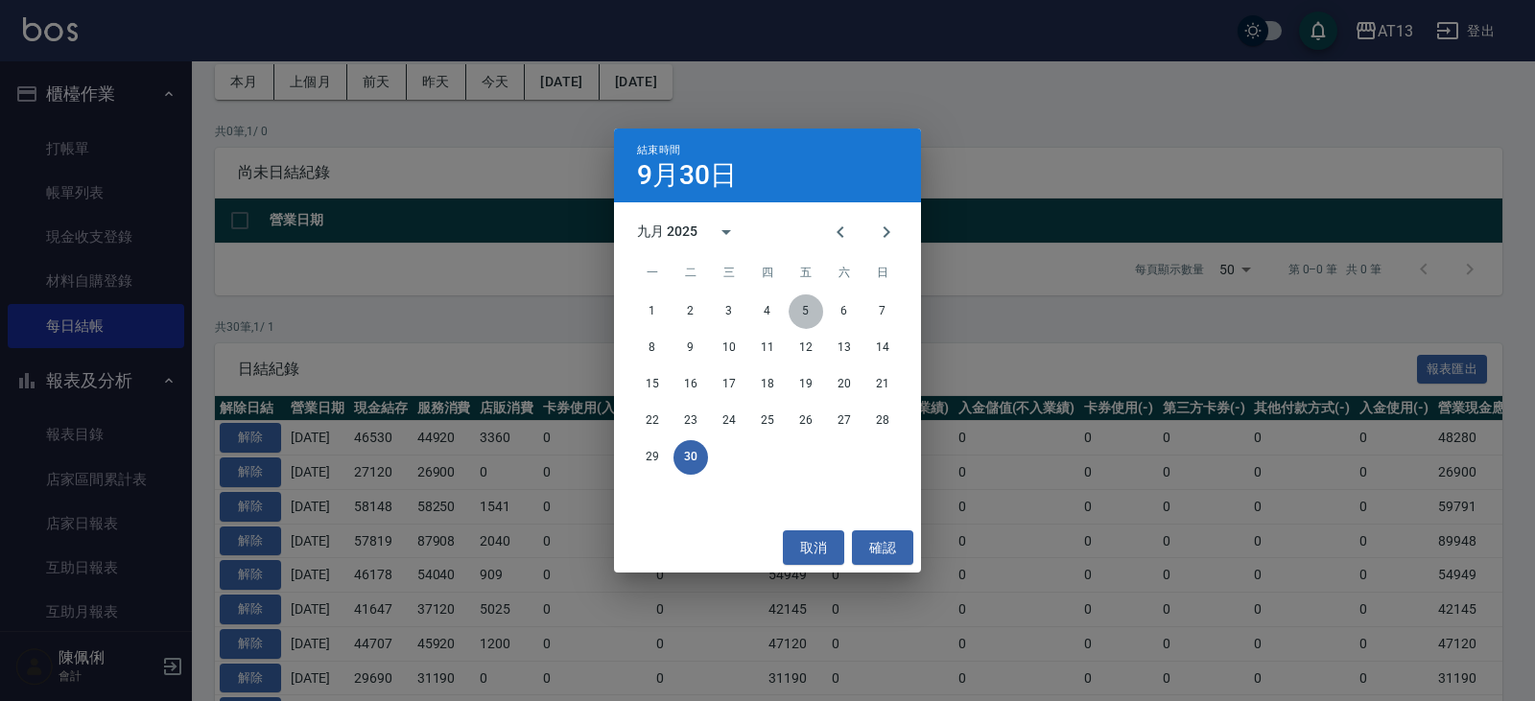
click at [798, 313] on button "5" at bounding box center [805, 311] width 35 height 35
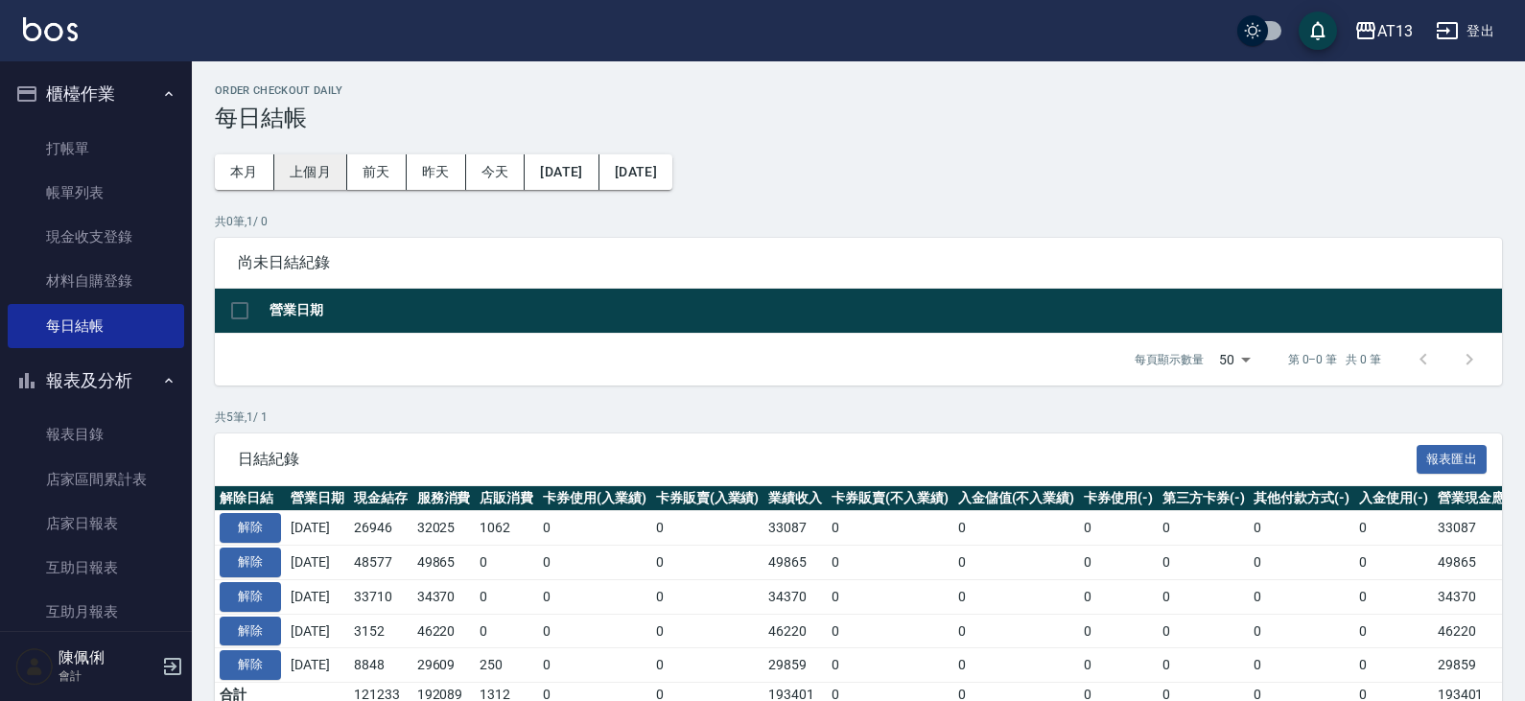
click at [290, 168] on button "上個月" at bounding box center [310, 171] width 73 height 35
click at [1441, 454] on button "報表匯出" at bounding box center [1452, 460] width 71 height 30
click at [244, 171] on button "本月" at bounding box center [244, 171] width 59 height 35
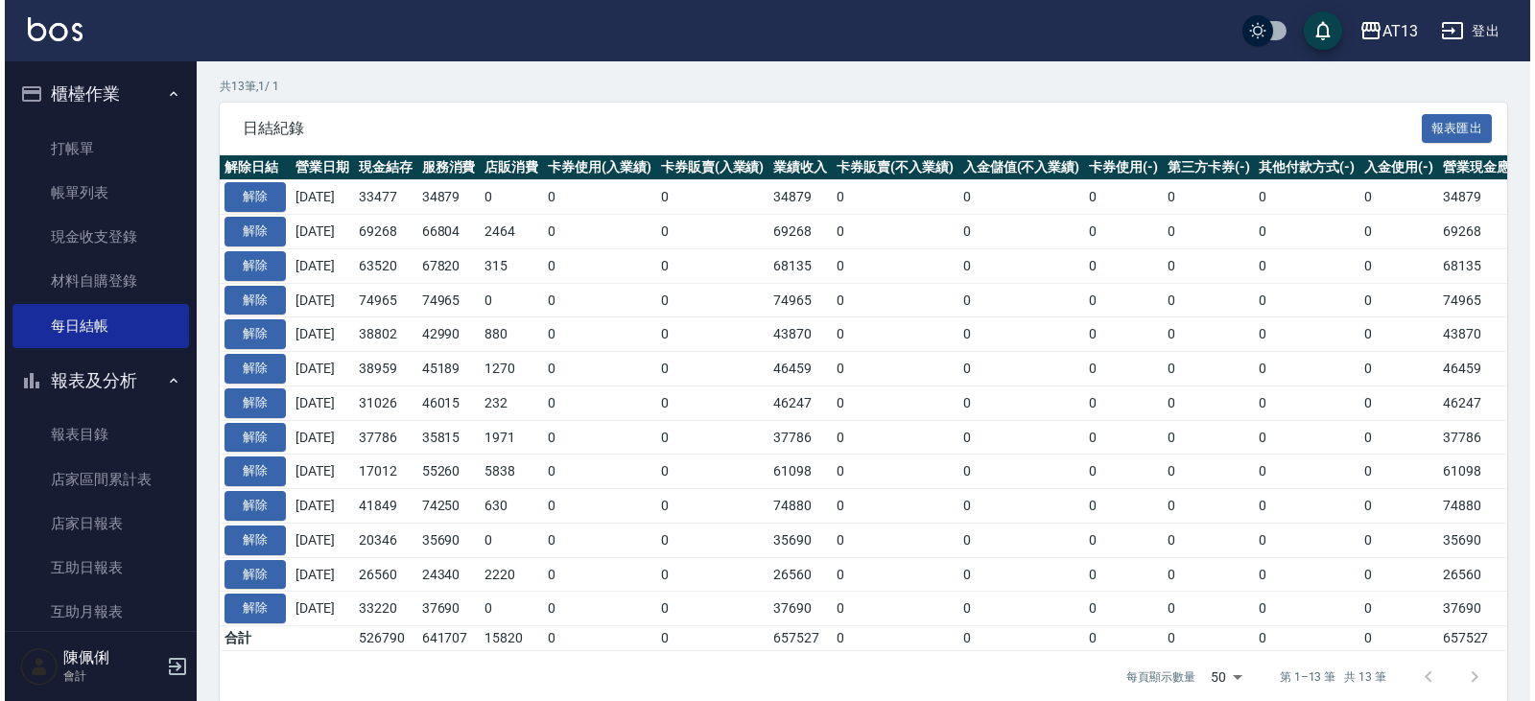
scroll to position [370, 0]
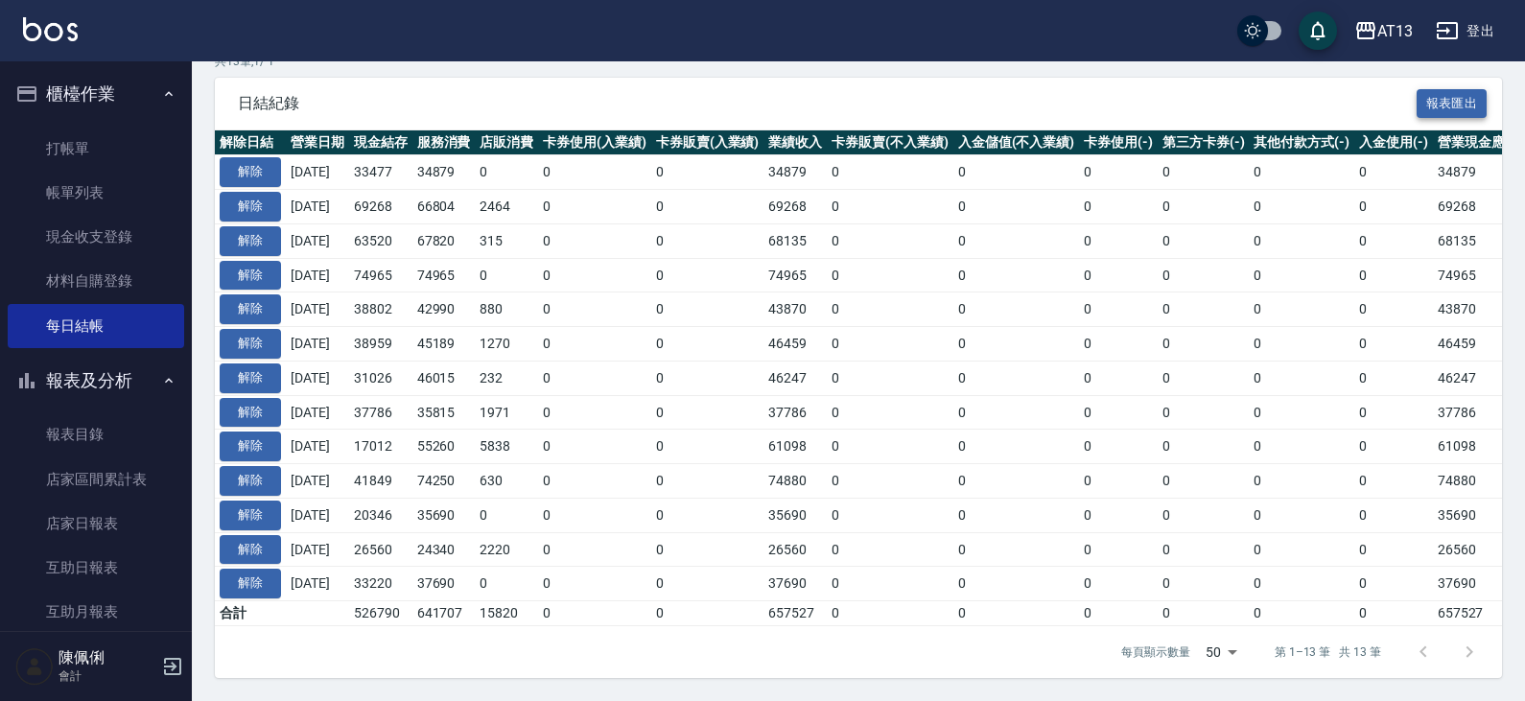
click at [1456, 89] on button "報表匯出" at bounding box center [1452, 104] width 71 height 30
click at [1383, 24] on div "AT13" at bounding box center [1394, 31] width 35 height 24
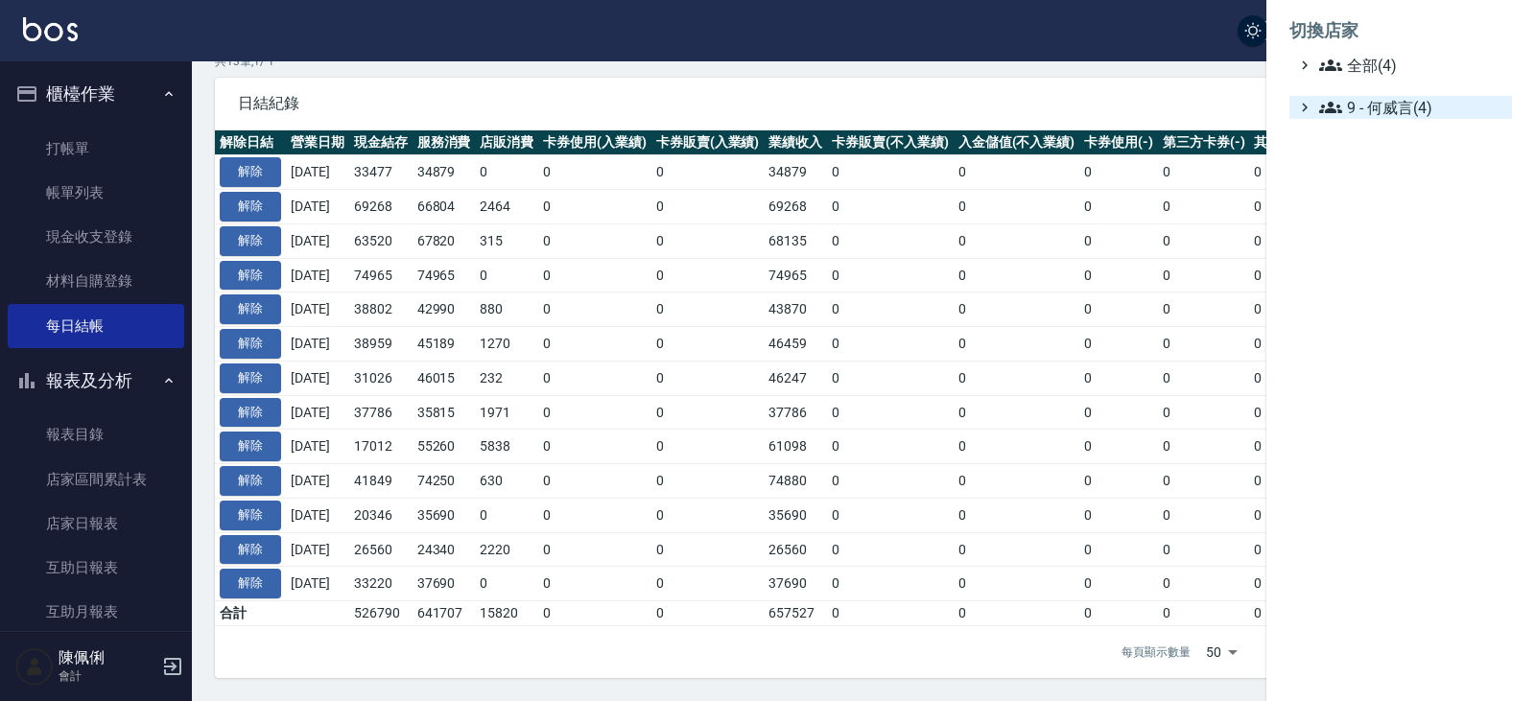
click at [1394, 108] on span "9 - 何威言(4)" at bounding box center [1411, 107] width 185 height 23
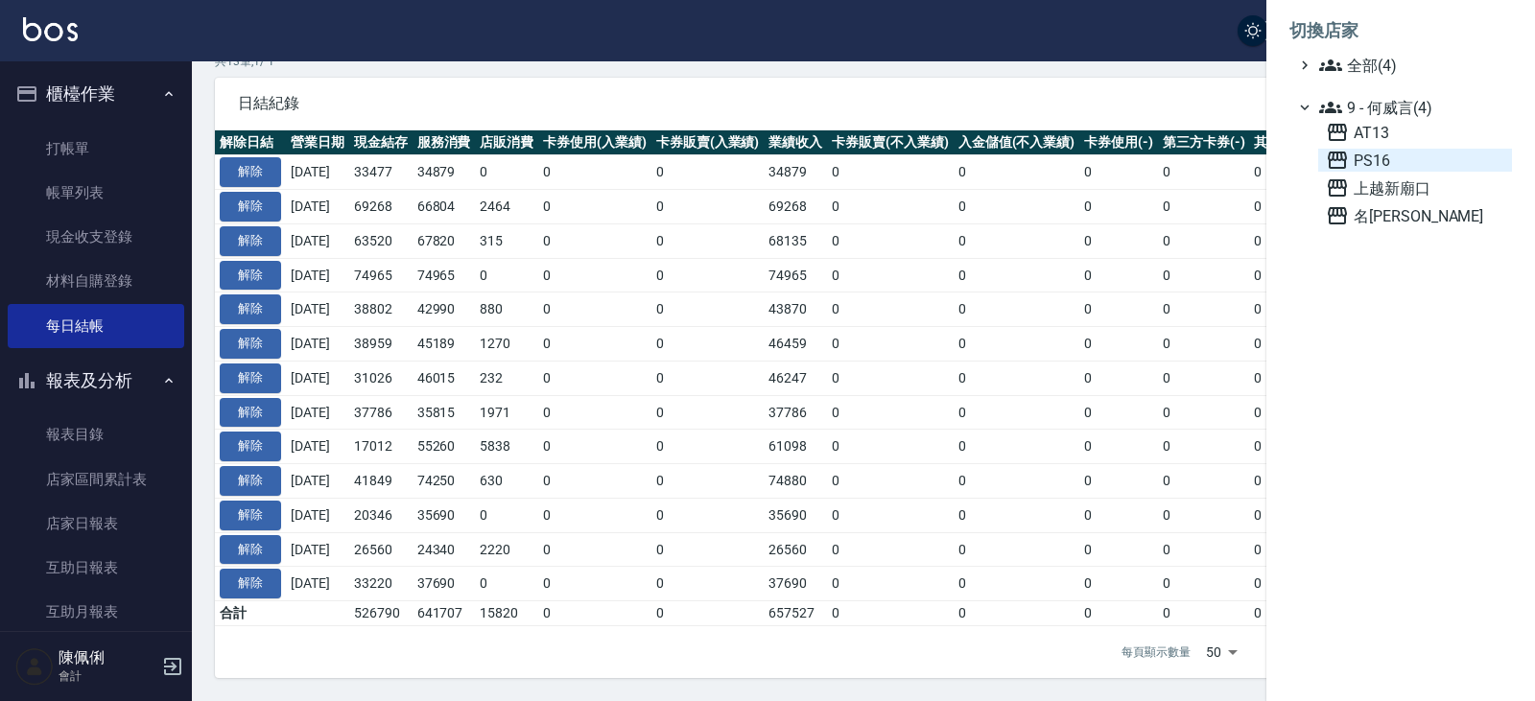
click at [1390, 157] on span "PS16" at bounding box center [1415, 160] width 178 height 23
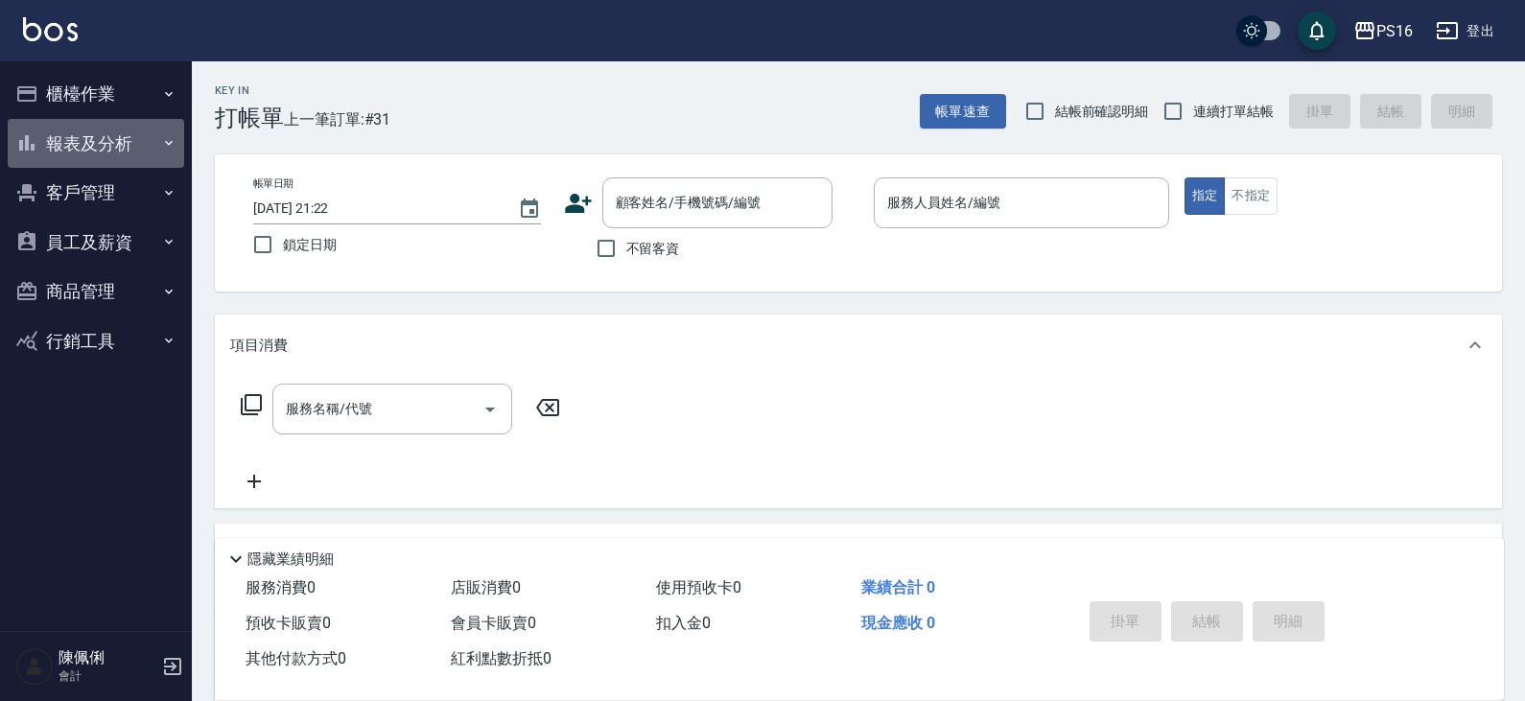
click at [119, 152] on button "報表及分析" at bounding box center [96, 144] width 176 height 50
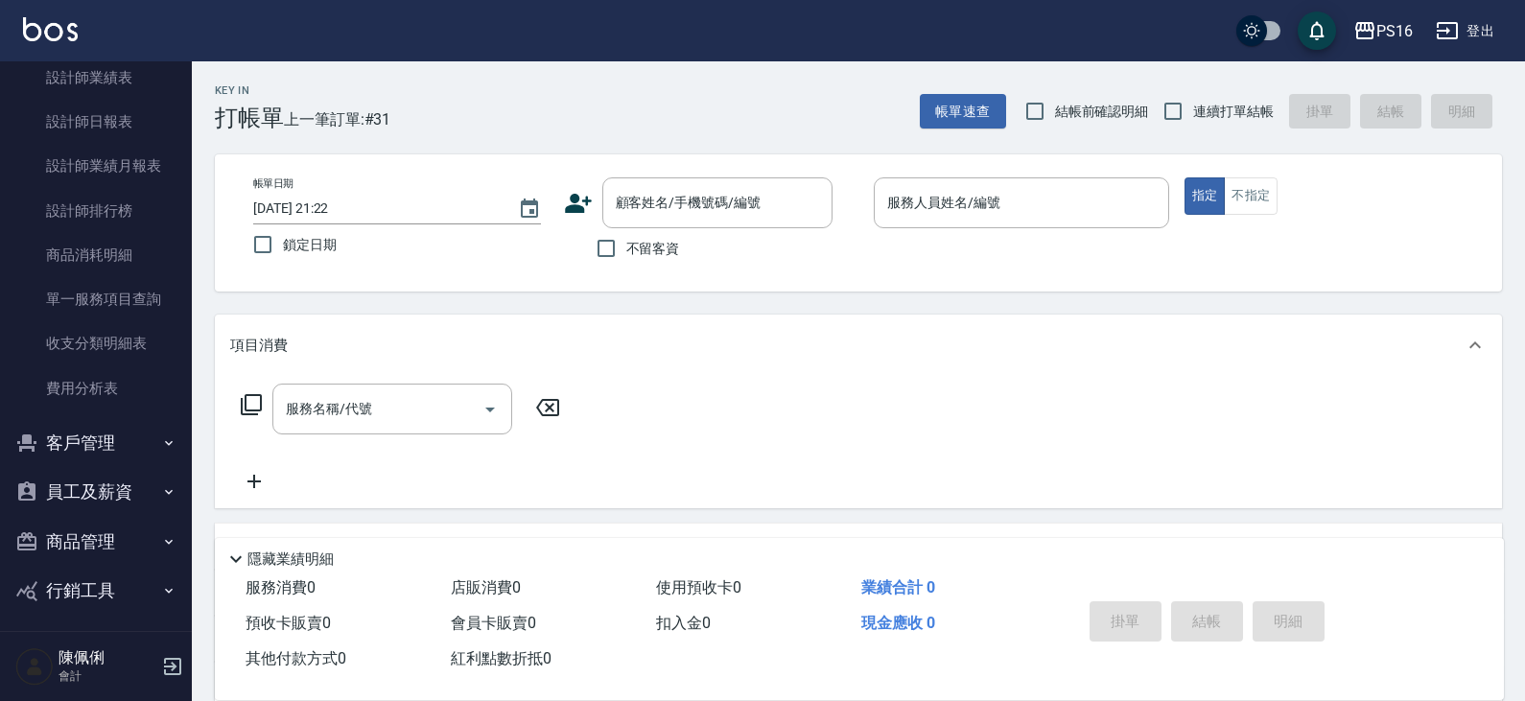
scroll to position [438, 0]
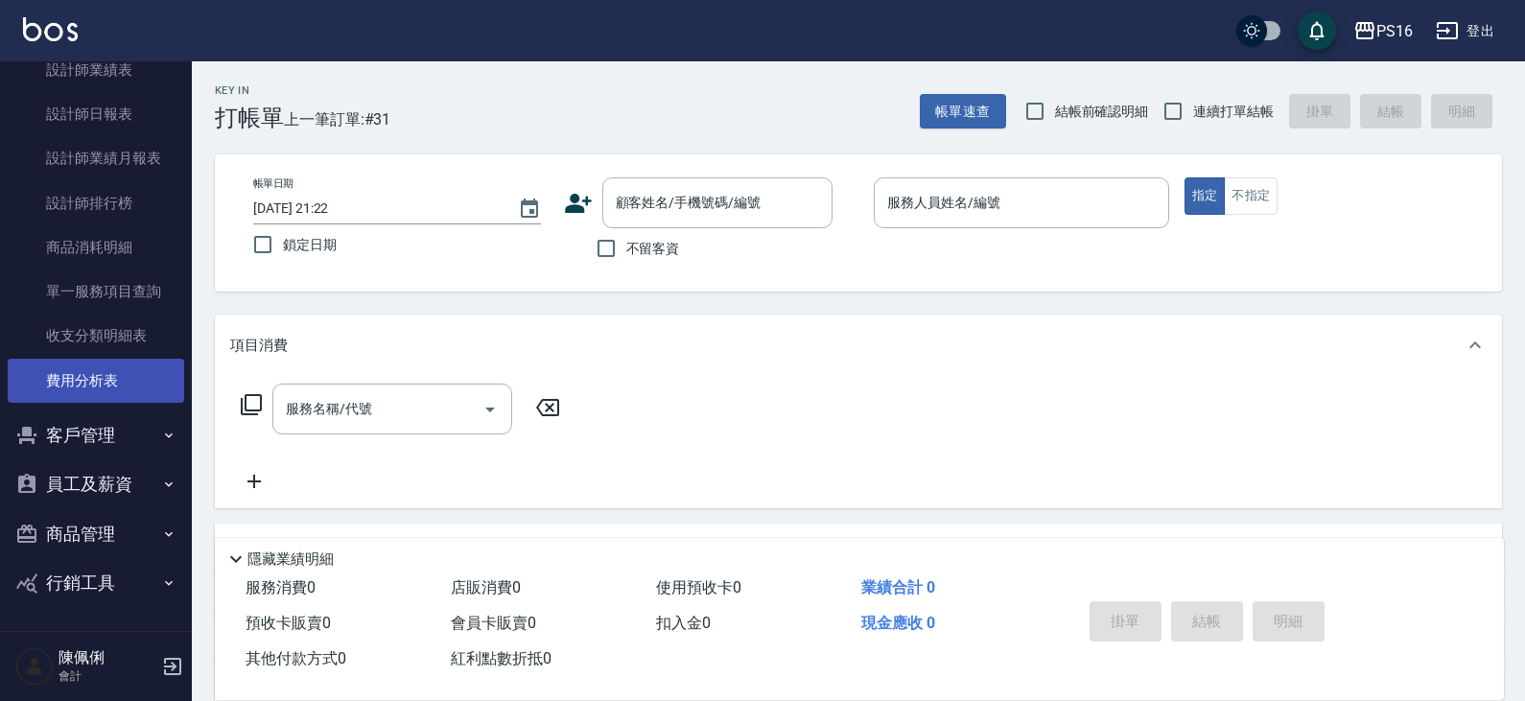
click at [105, 393] on link "費用分析表" at bounding box center [96, 381] width 176 height 44
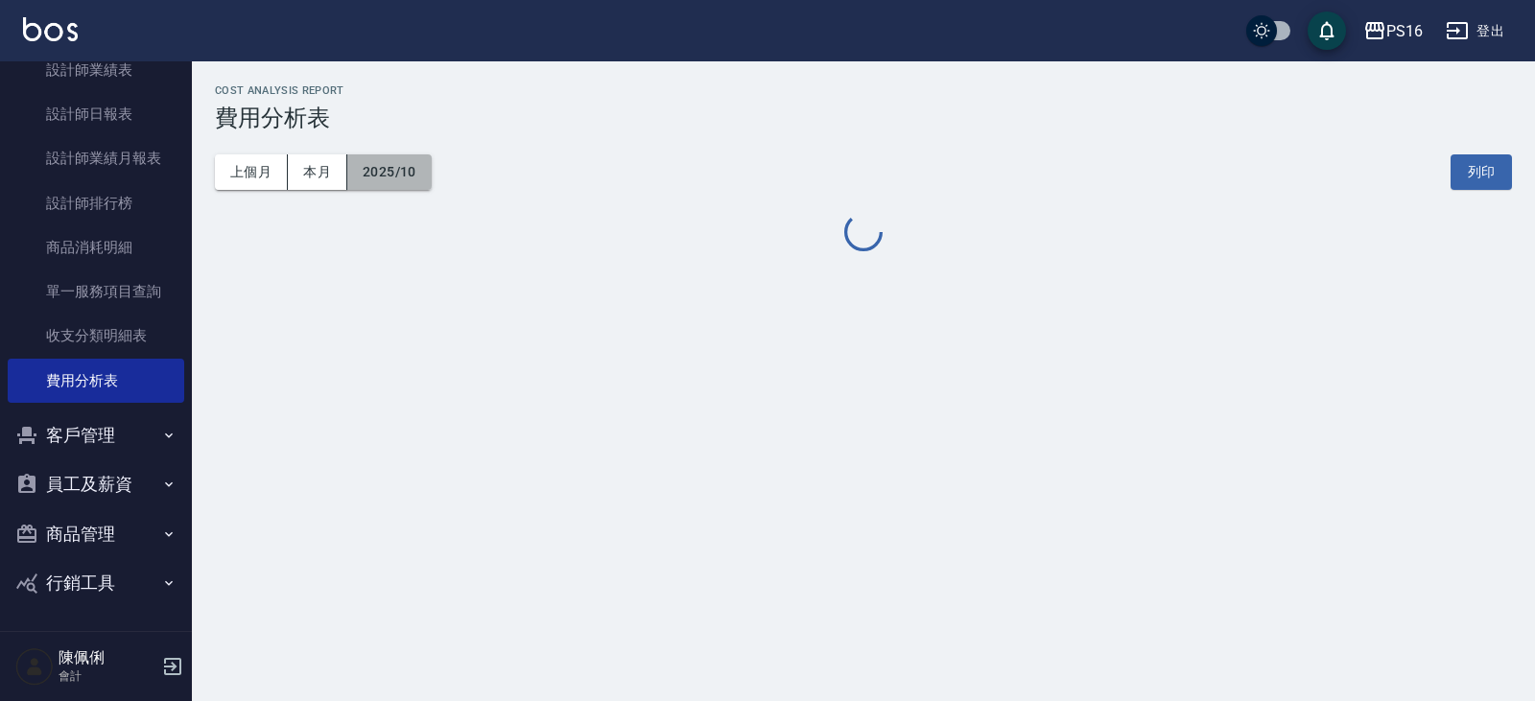
click at [399, 173] on button "2025/10" at bounding box center [389, 171] width 84 height 35
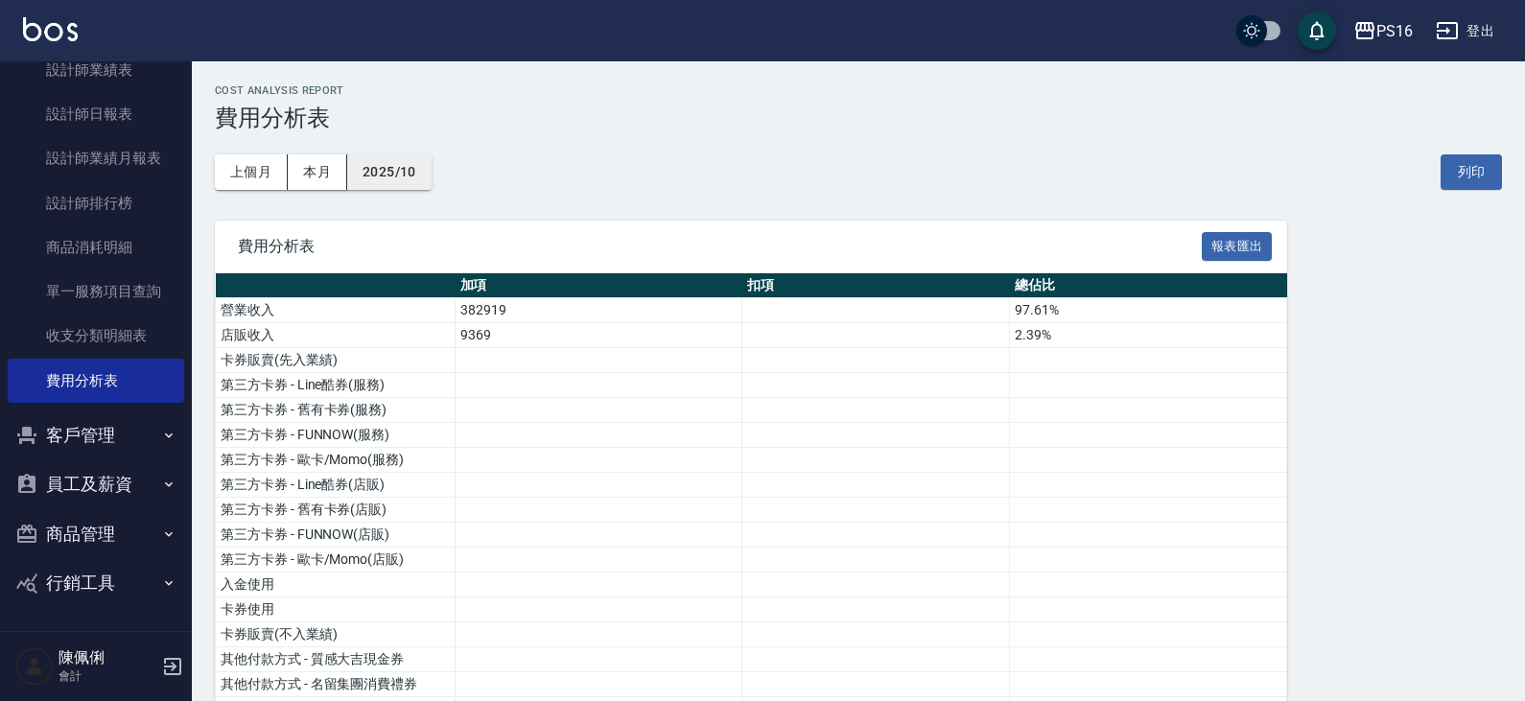
click at [398, 175] on button "2025/10" at bounding box center [389, 171] width 84 height 35
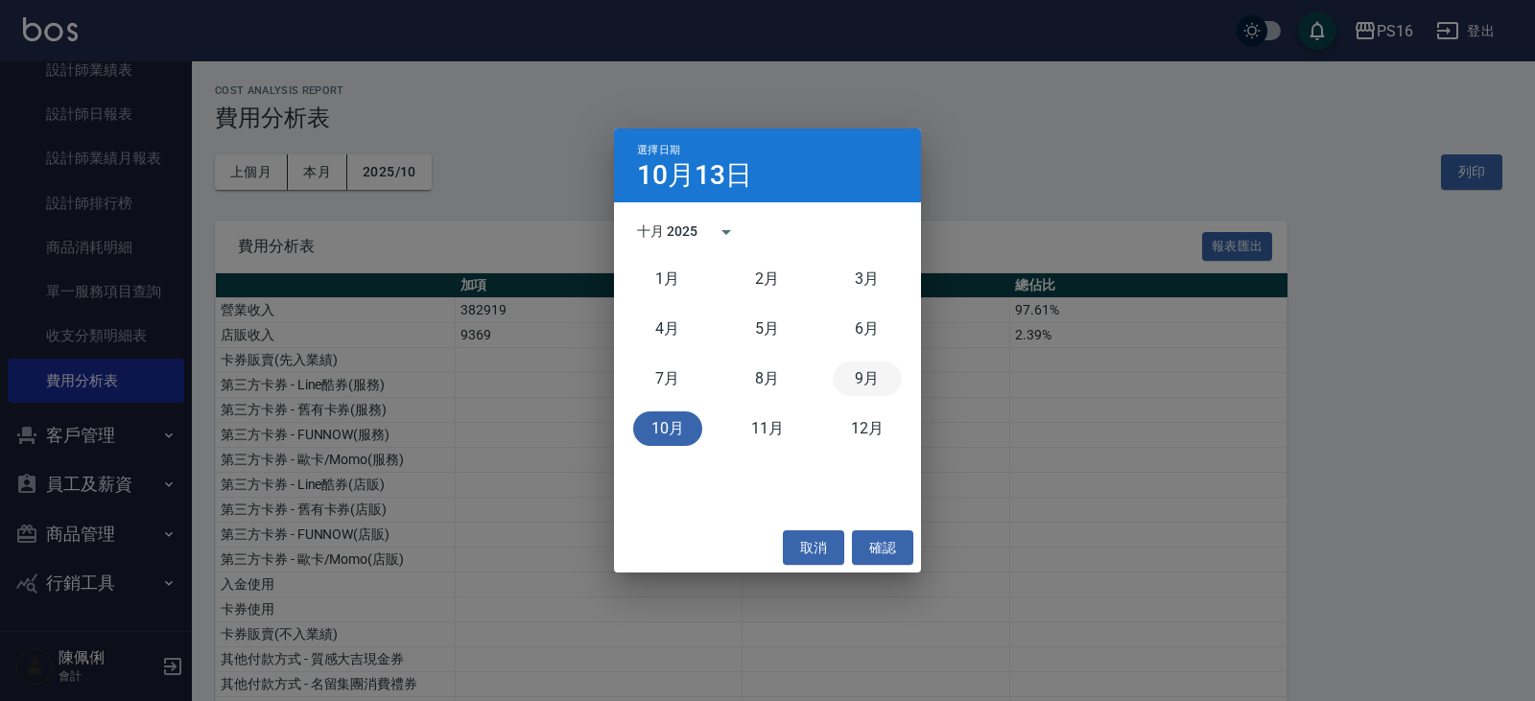
click at [866, 381] on button "9月" at bounding box center [867, 379] width 69 height 35
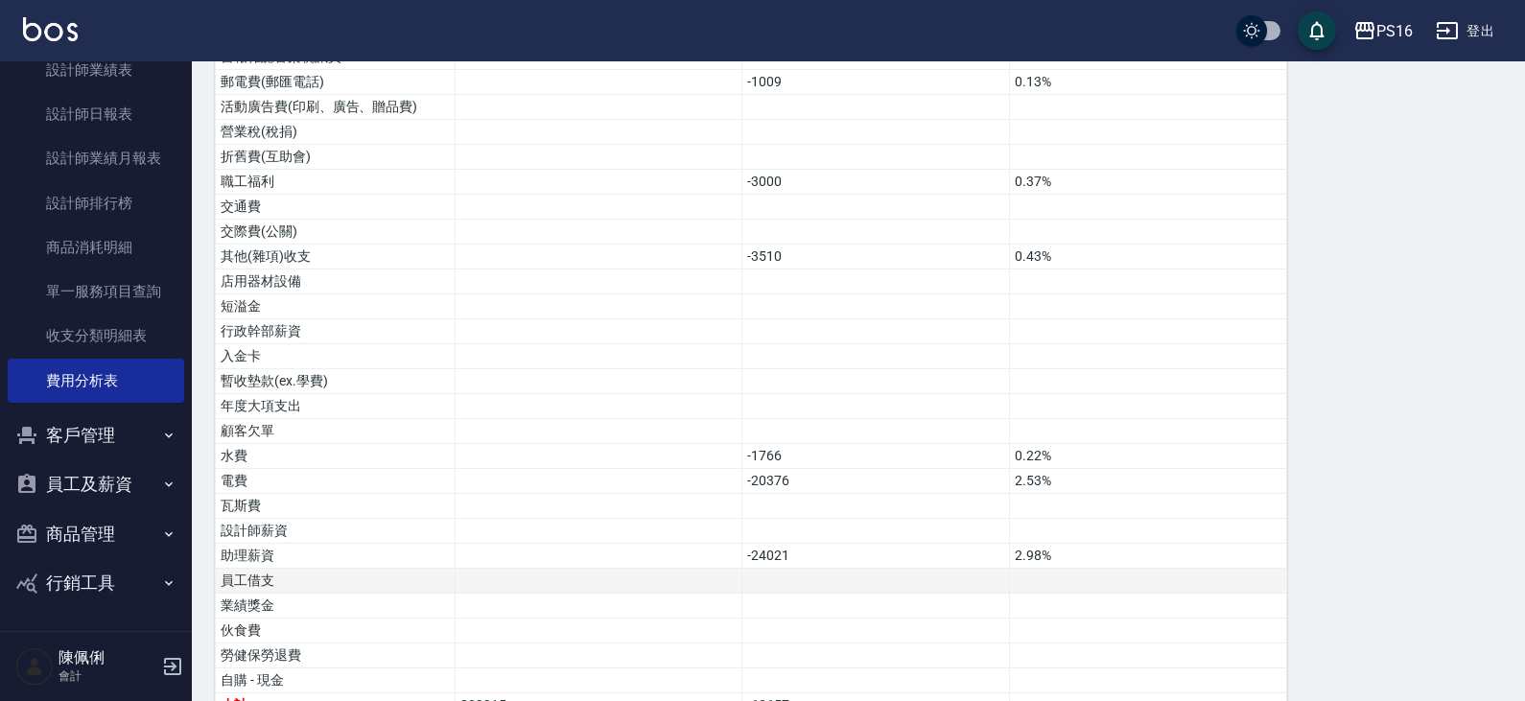
scroll to position [1040, 0]
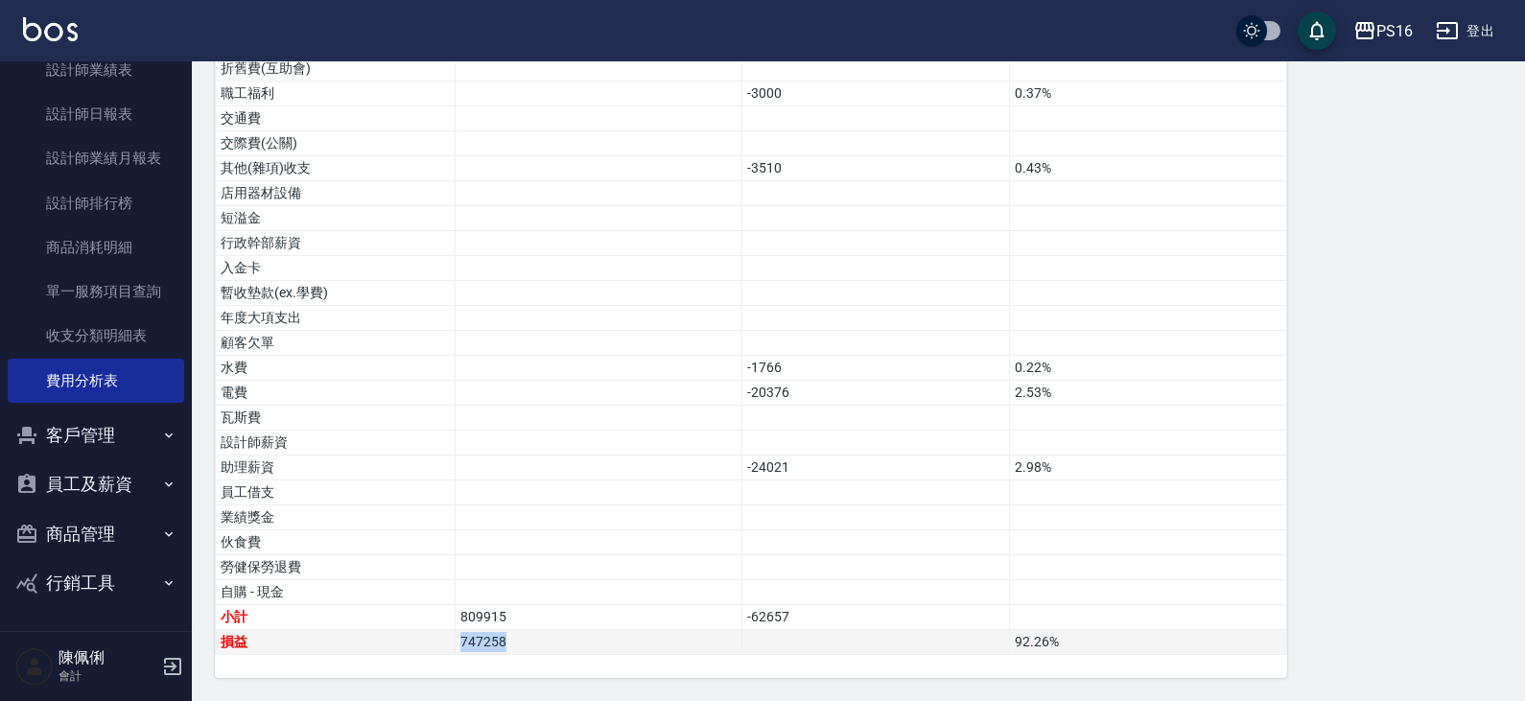
drag, startPoint x: 459, startPoint y: 641, endPoint x: 508, endPoint y: 640, distance: 48.9
click at [508, 640] on td "747258" at bounding box center [599, 642] width 287 height 25
copy td "747258"
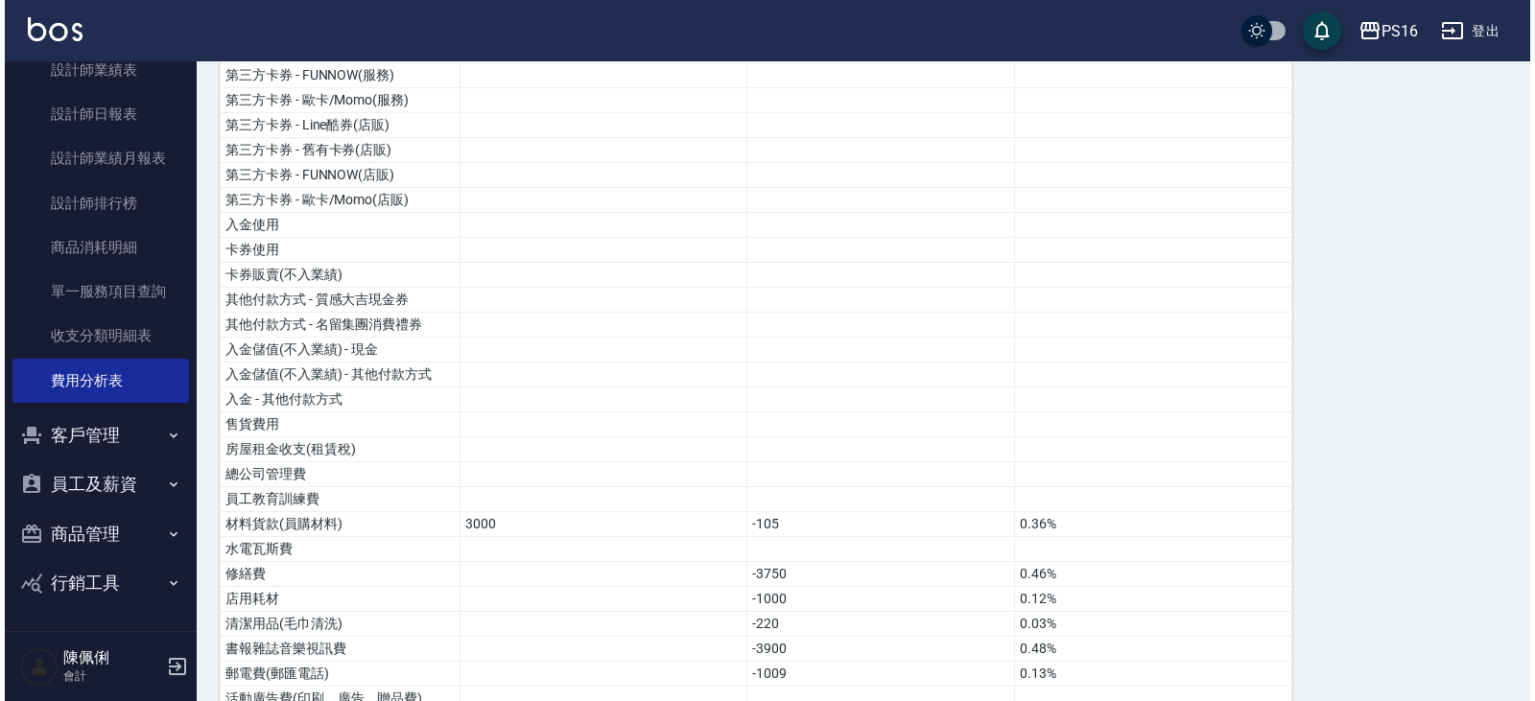
scroll to position [176, 0]
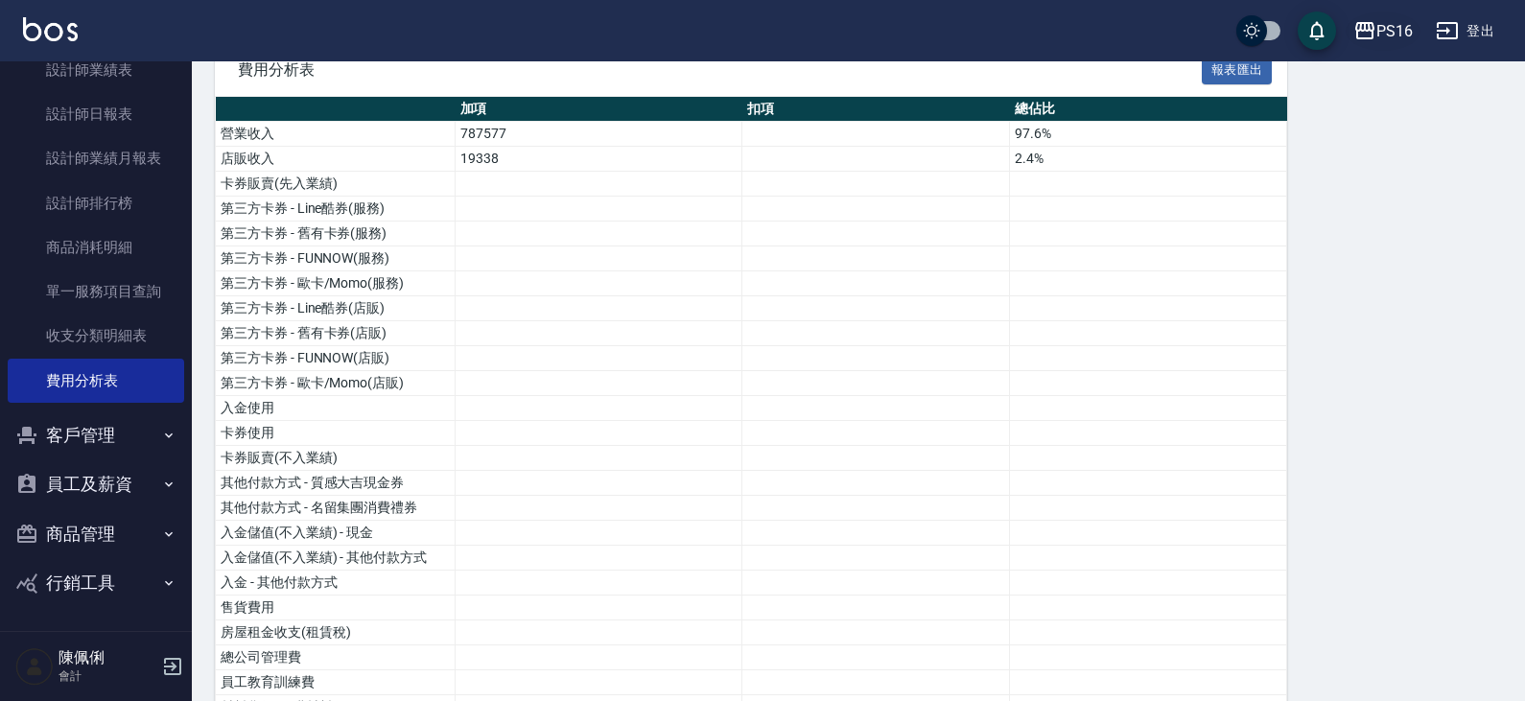
click at [1397, 34] on div "PS16" at bounding box center [1394, 31] width 36 height 24
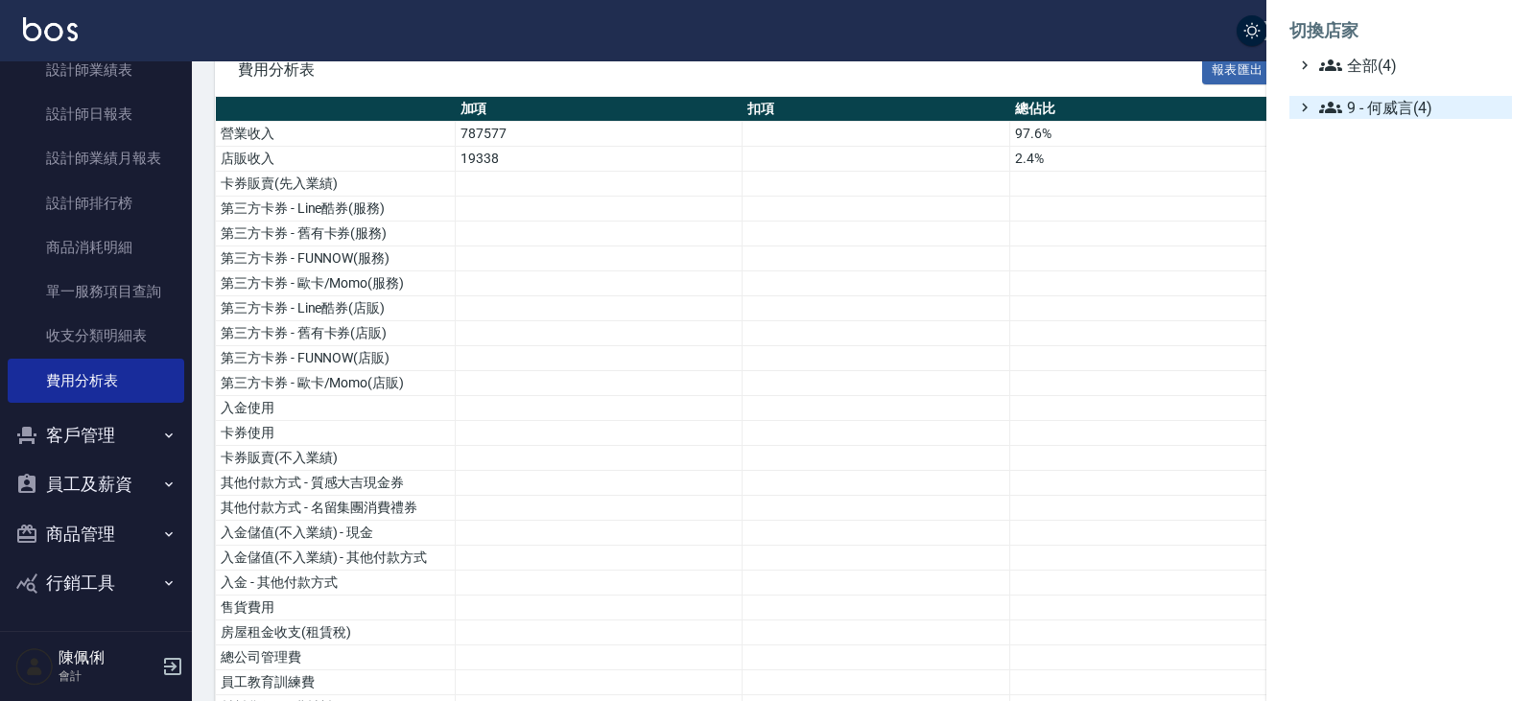
click at [1392, 105] on span "9 - 何威言(4)" at bounding box center [1411, 107] width 185 height 23
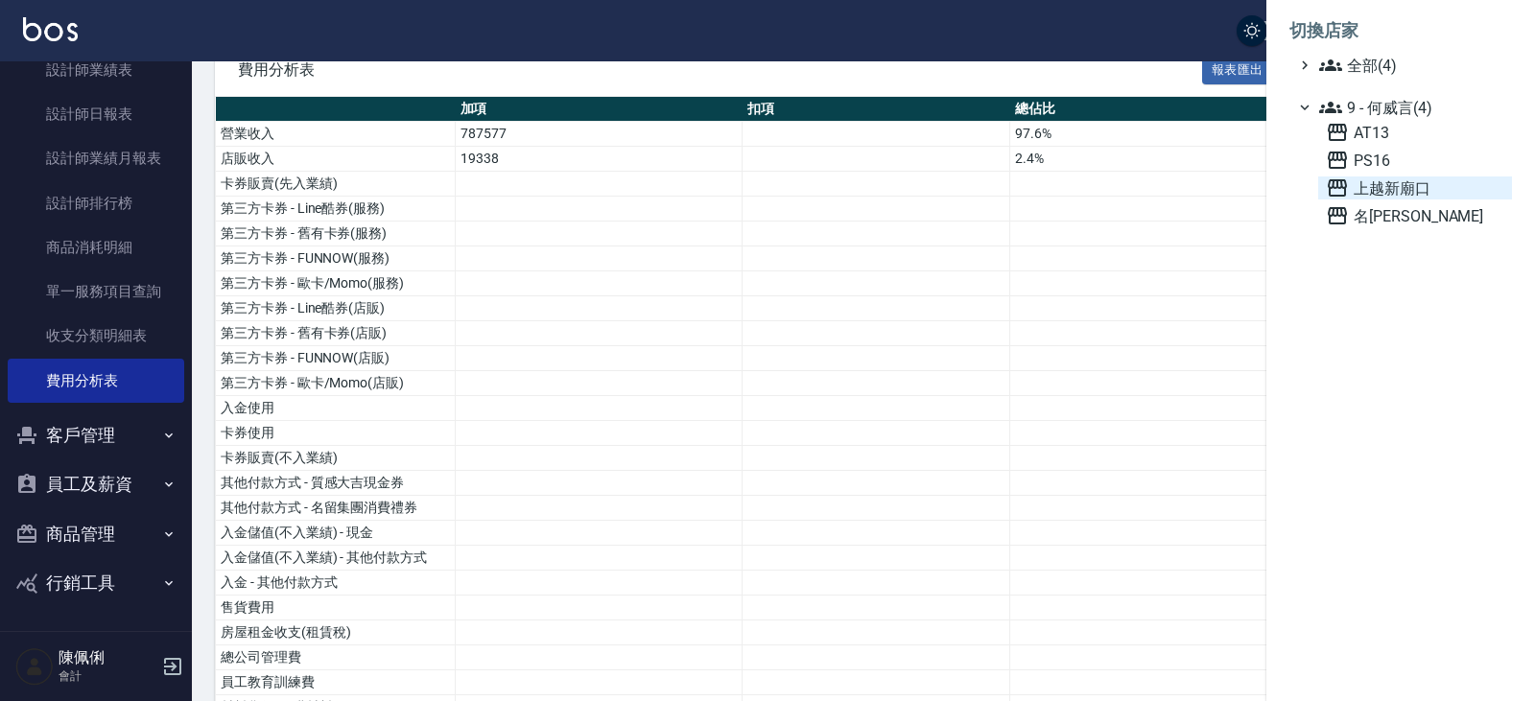
click at [1382, 187] on span "上越新廟口" at bounding box center [1415, 187] width 178 height 23
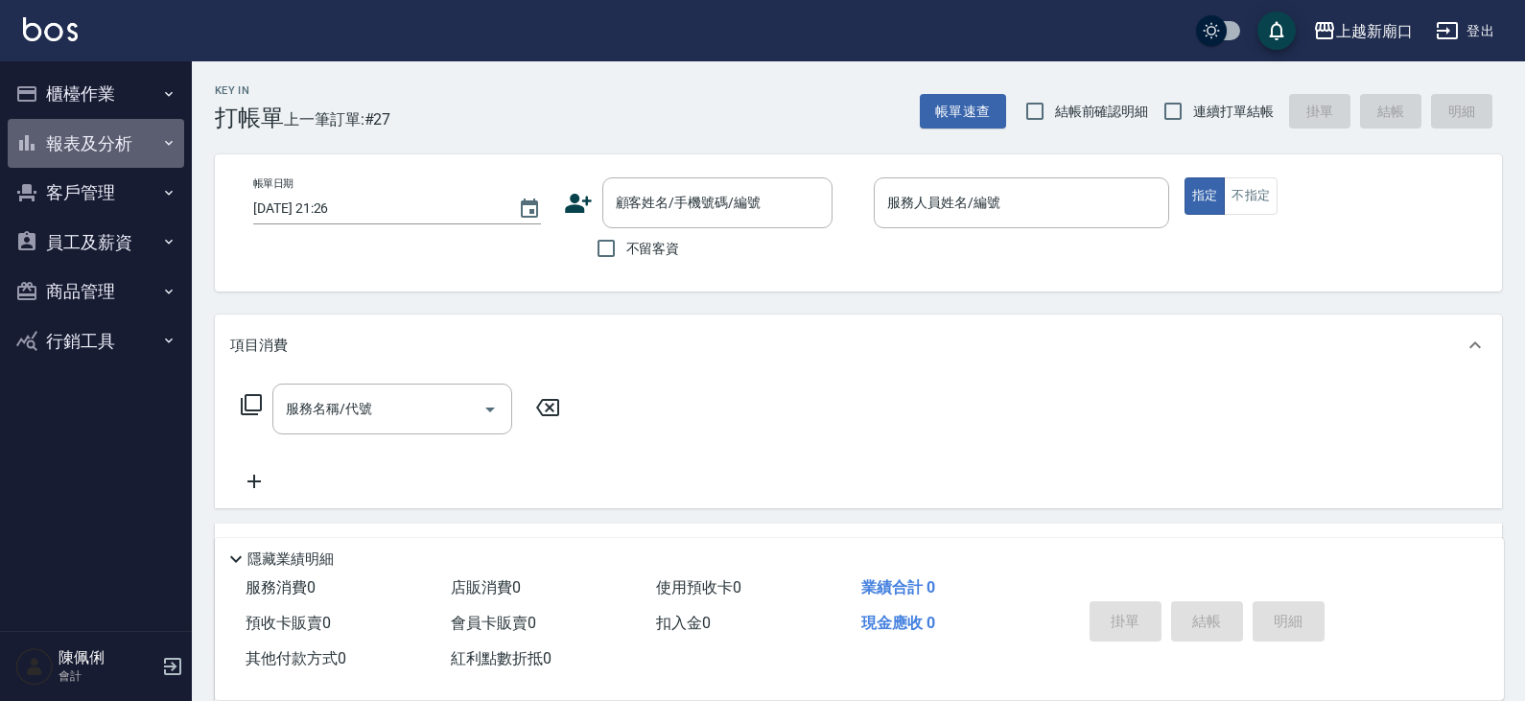
click at [116, 144] on button "報表及分析" at bounding box center [96, 144] width 176 height 50
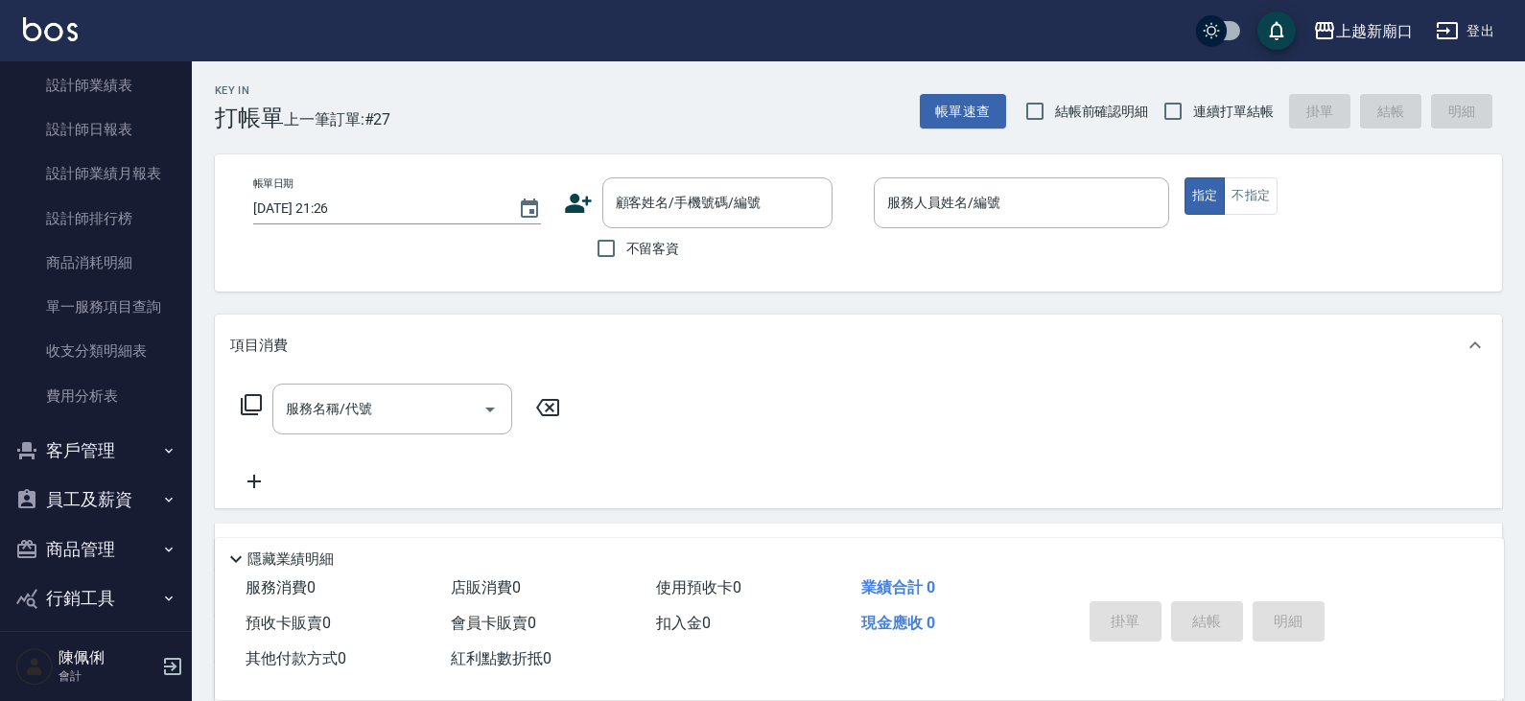
scroll to position [438, 0]
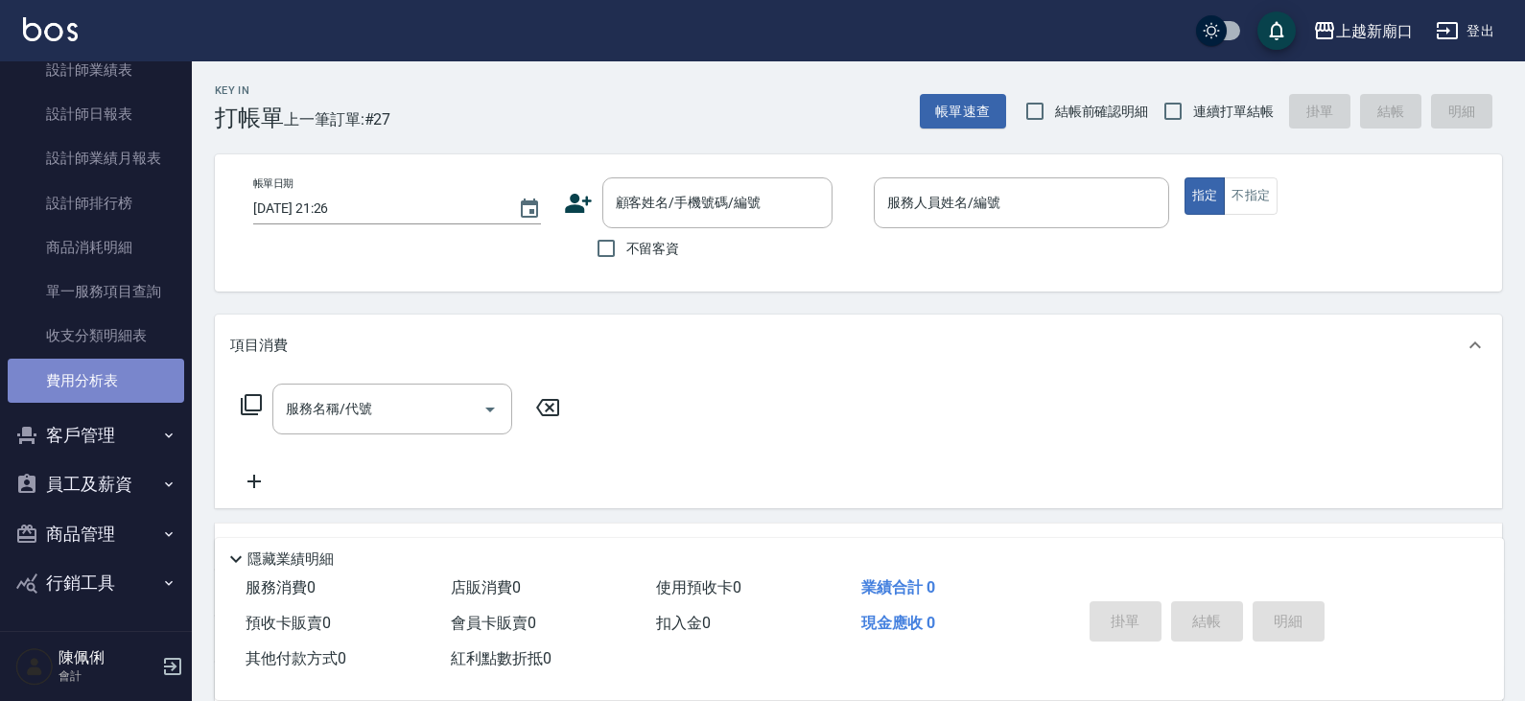
click at [106, 390] on link "費用分析表" at bounding box center [96, 381] width 176 height 44
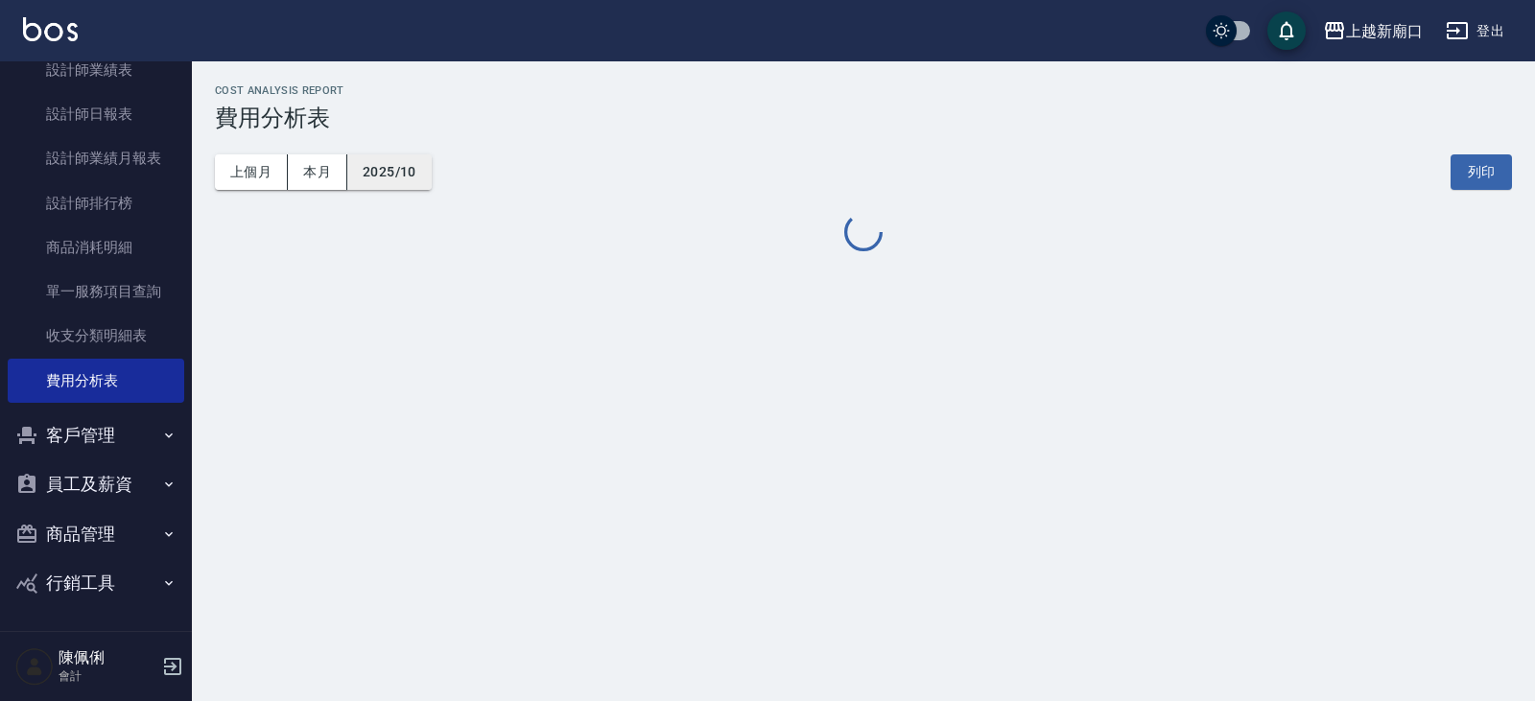
click at [393, 170] on button "2025/10" at bounding box center [389, 171] width 84 height 35
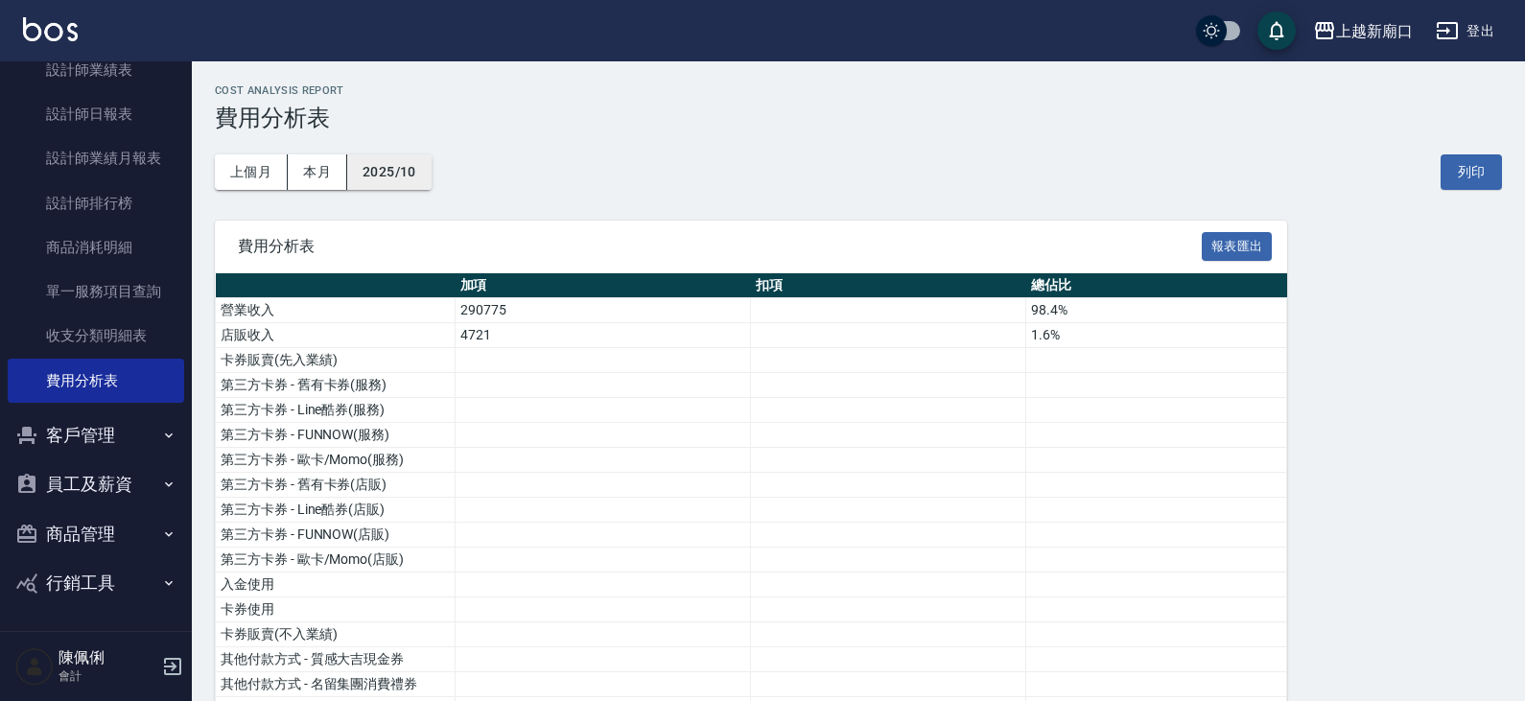
click at [406, 176] on button "2025/10" at bounding box center [389, 171] width 84 height 35
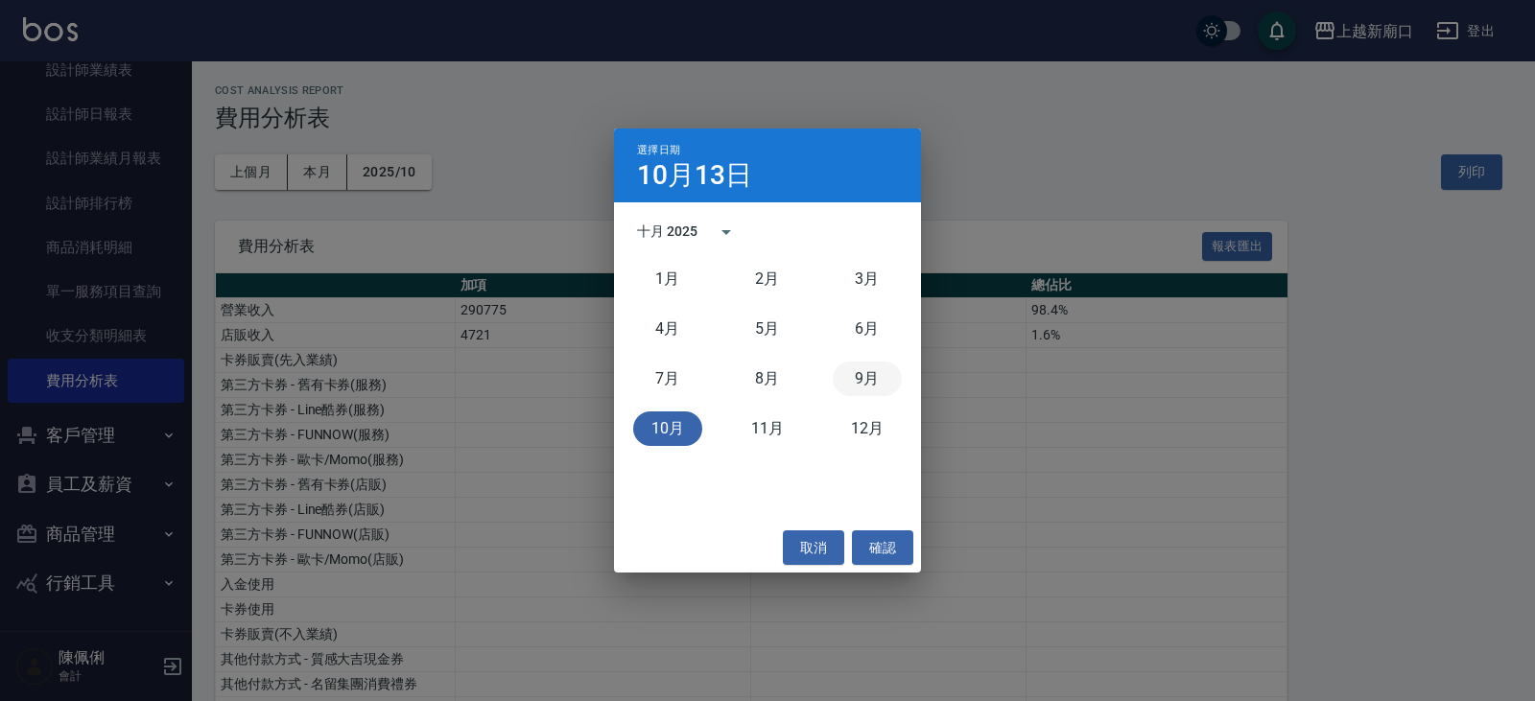
click at [863, 374] on button "9月" at bounding box center [867, 379] width 69 height 35
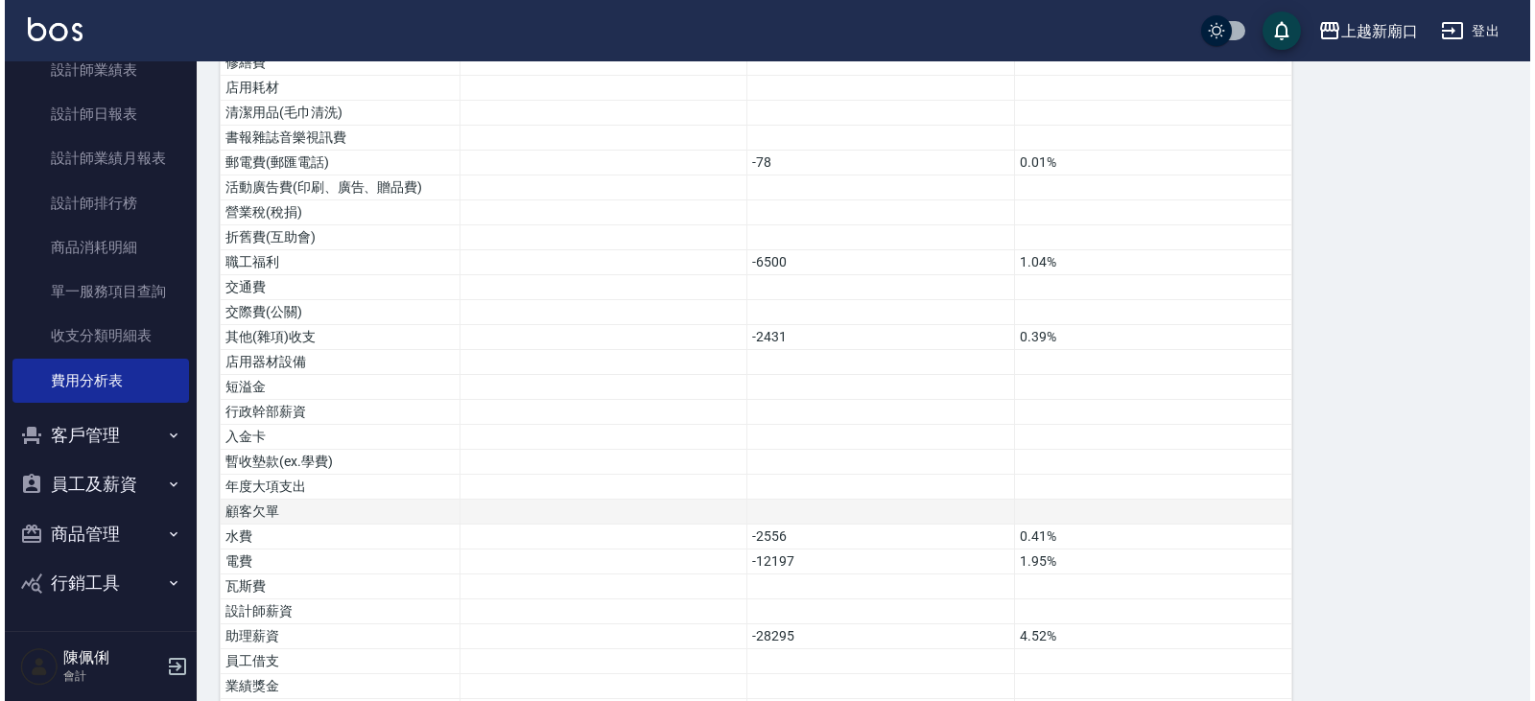
scroll to position [1040, 0]
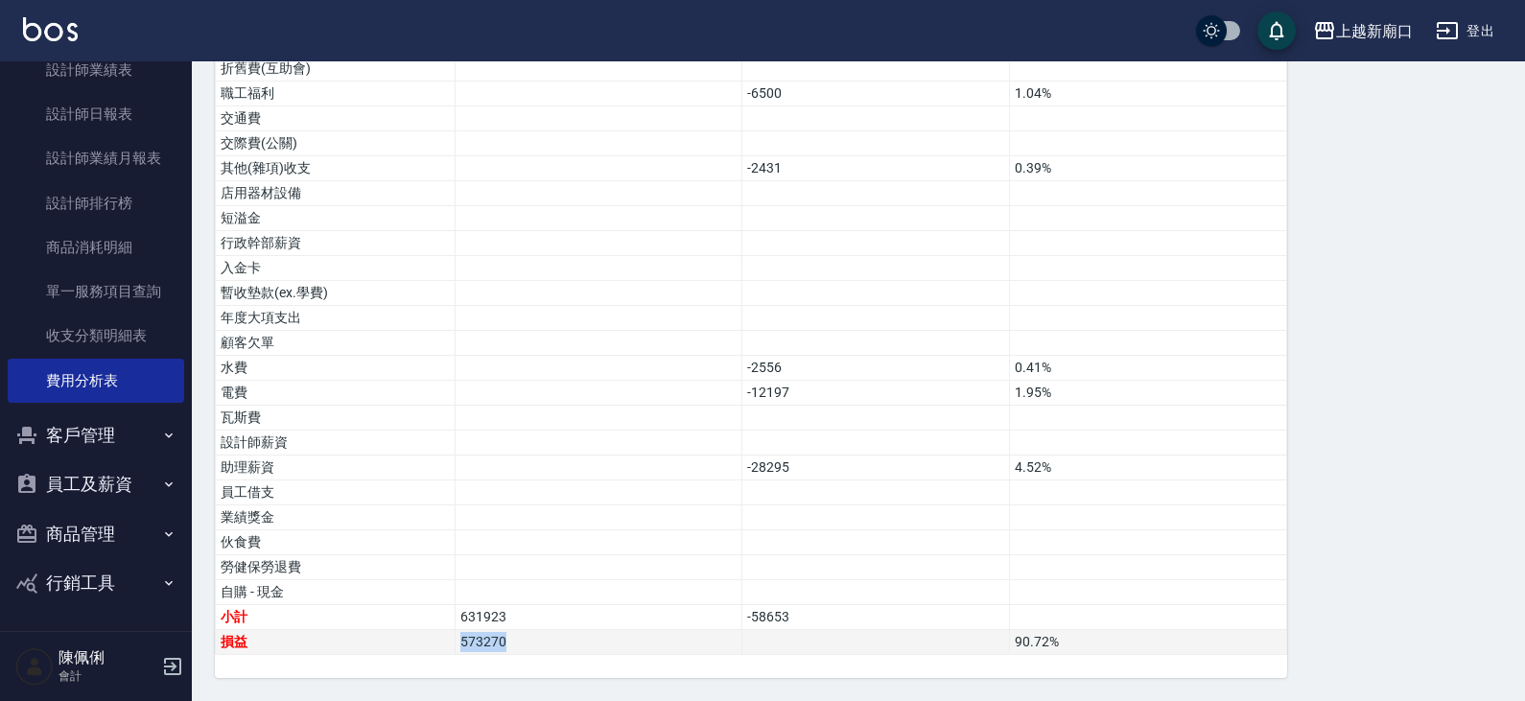
drag, startPoint x: 507, startPoint y: 642, endPoint x: 458, endPoint y: 642, distance: 49.9
click at [458, 642] on td "573270" at bounding box center [599, 642] width 287 height 25
copy td "573270"
click at [1343, 41] on div "上越新廟口" at bounding box center [1374, 31] width 77 height 24
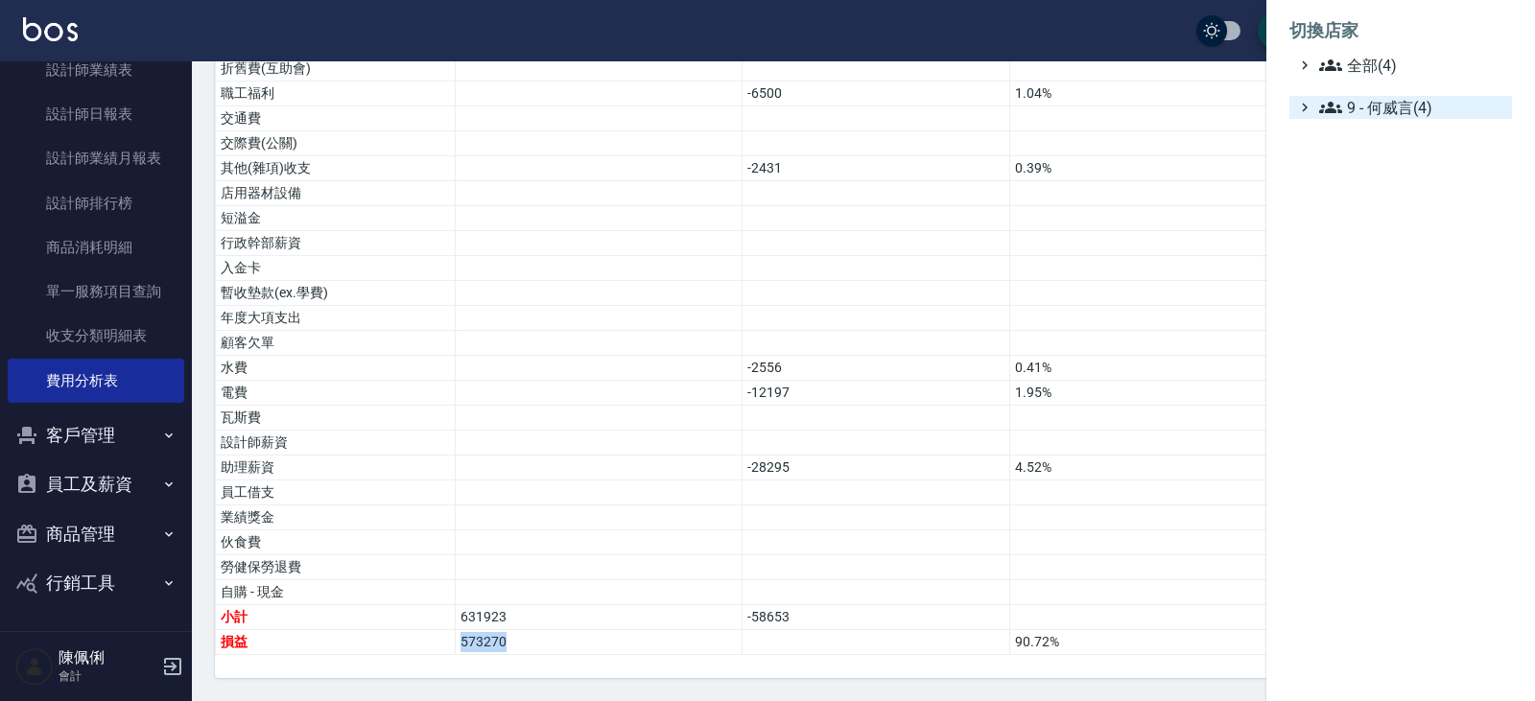
click at [1400, 103] on span "9 - 何威言(4)" at bounding box center [1411, 107] width 185 height 23
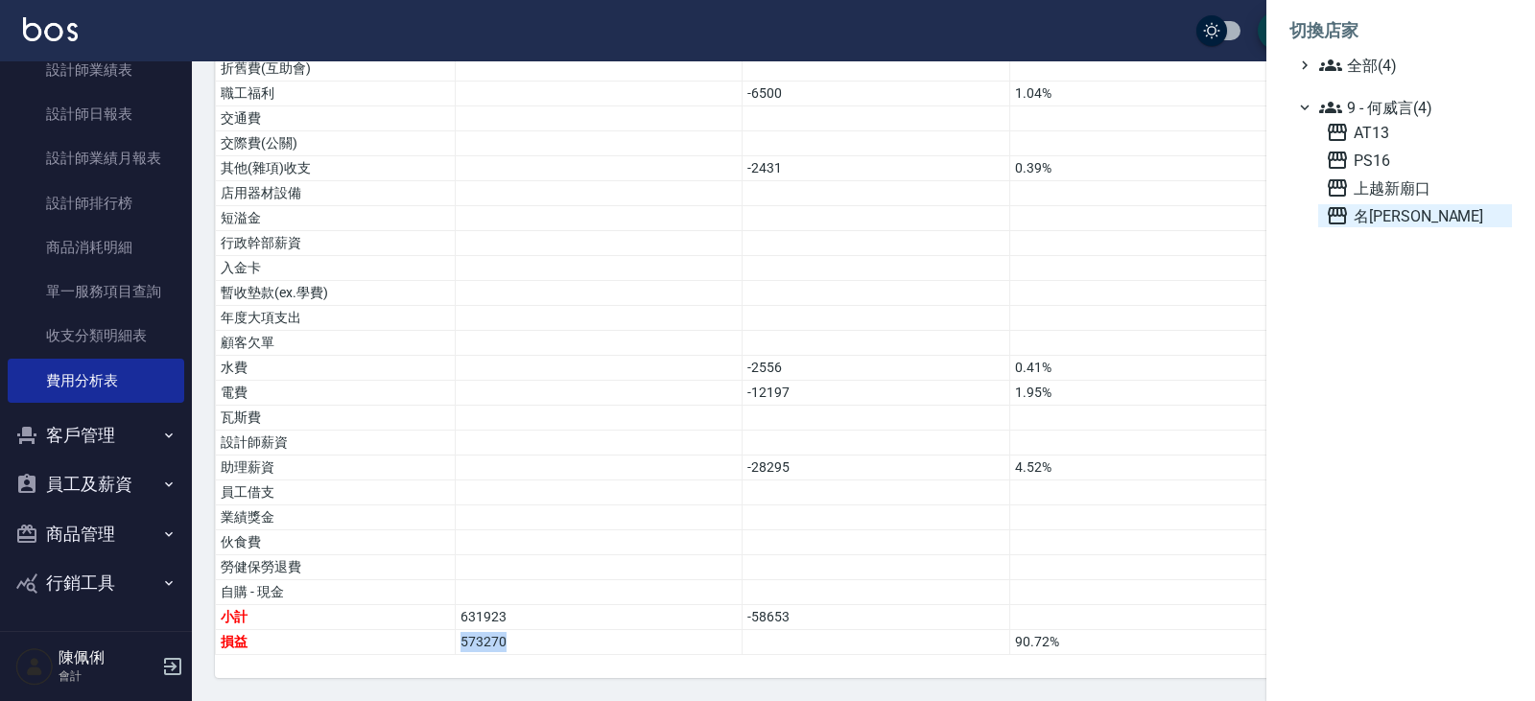
click at [1373, 218] on span "名[PERSON_NAME]" at bounding box center [1415, 215] width 178 height 23
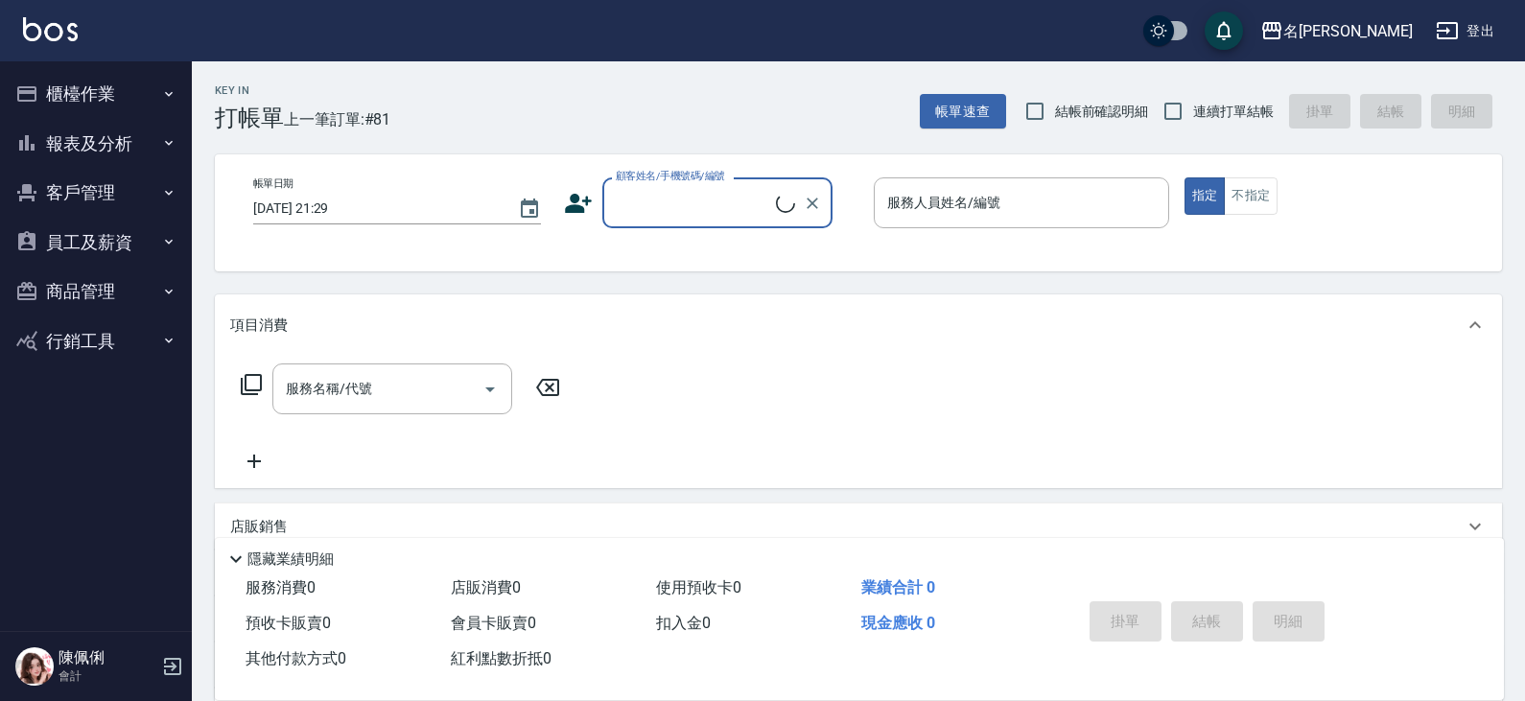
click at [106, 95] on button "櫃檯作業" at bounding box center [96, 94] width 176 height 50
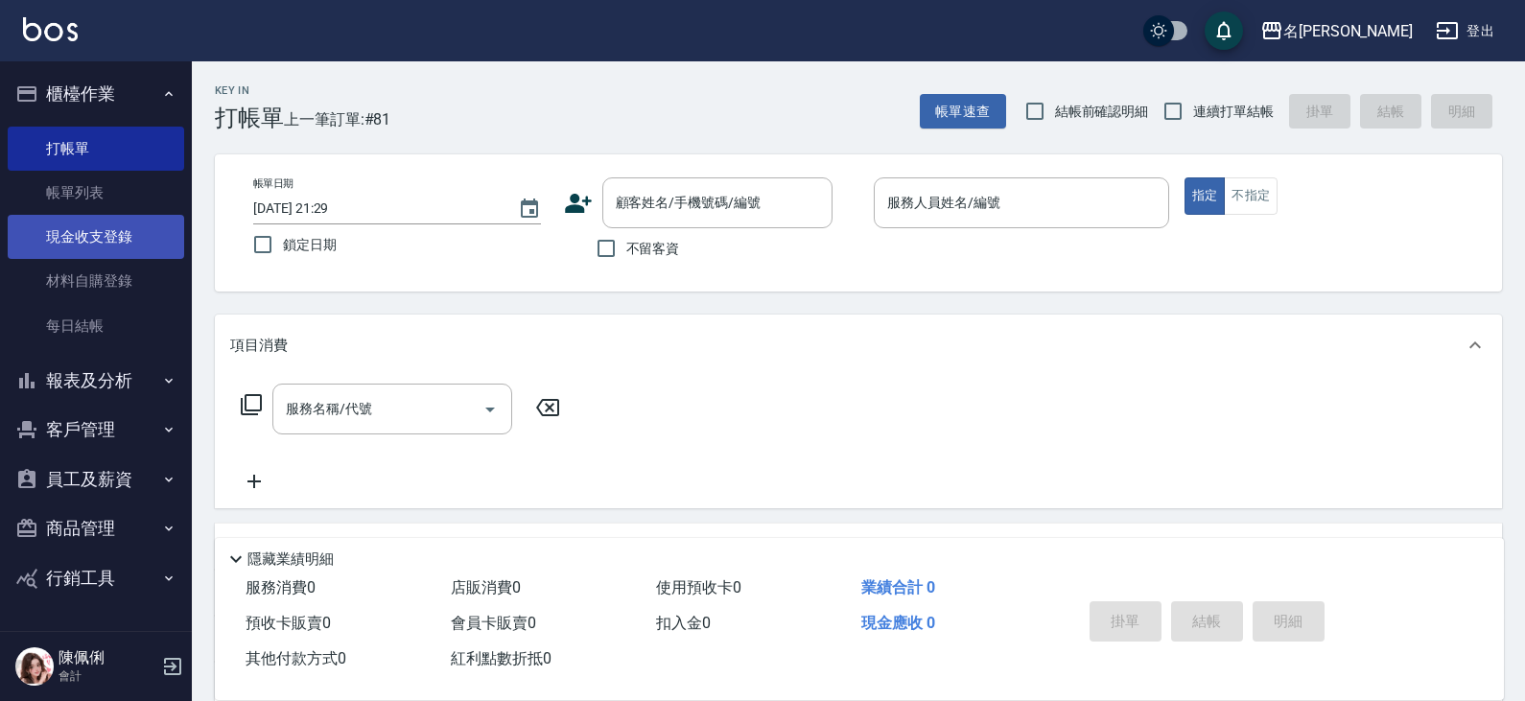
click at [134, 247] on link "現金收支登錄" at bounding box center [96, 237] width 176 height 44
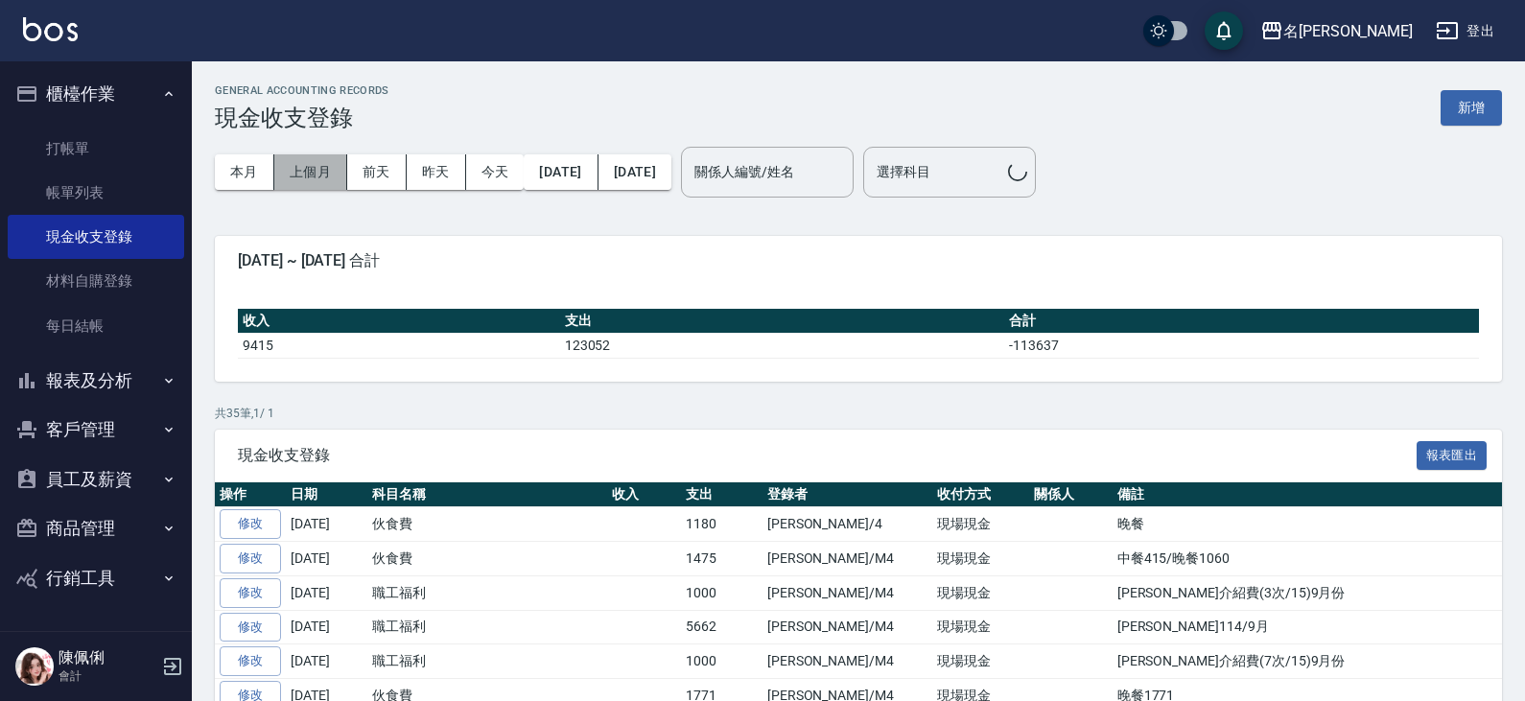
click at [303, 172] on button "上個月" at bounding box center [310, 171] width 73 height 35
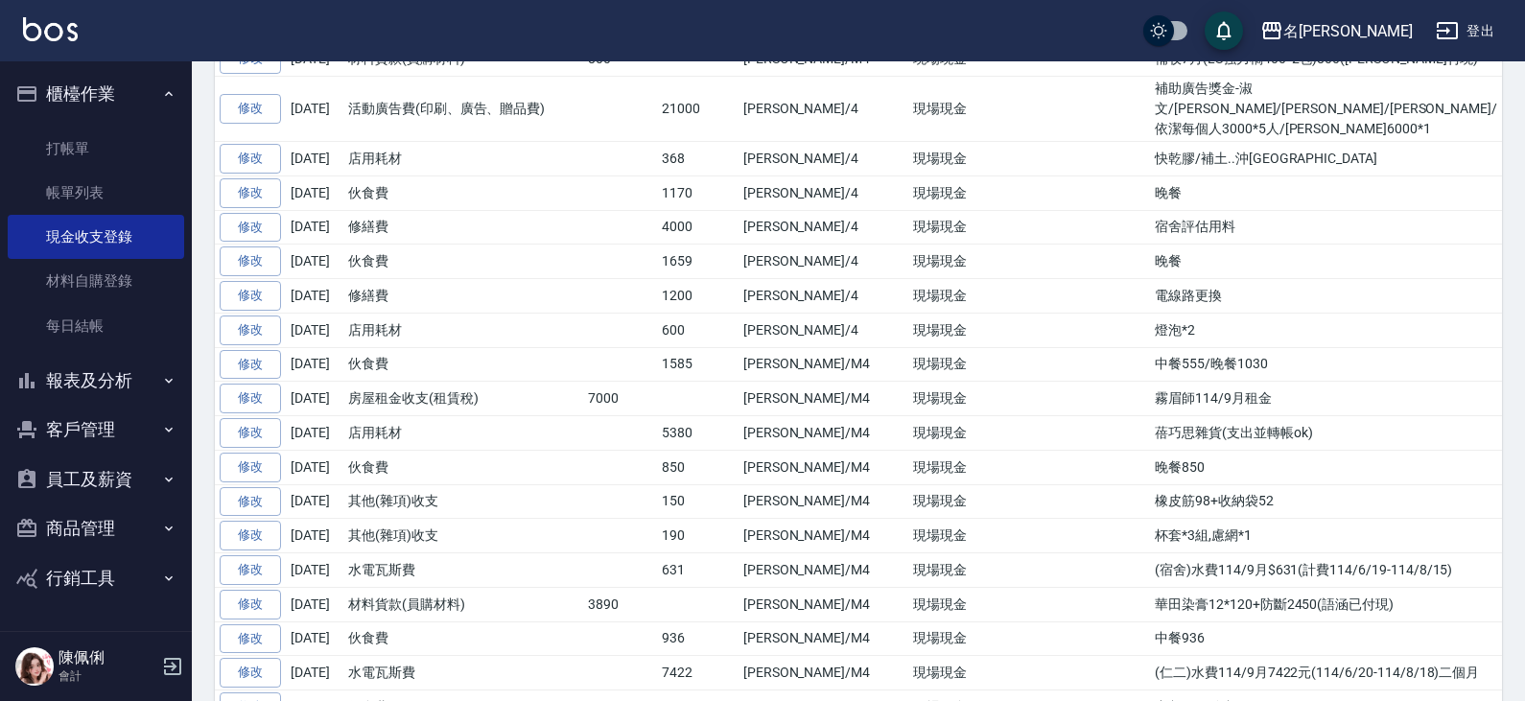
scroll to position [2248, 0]
